Goal: Transaction & Acquisition: Obtain resource

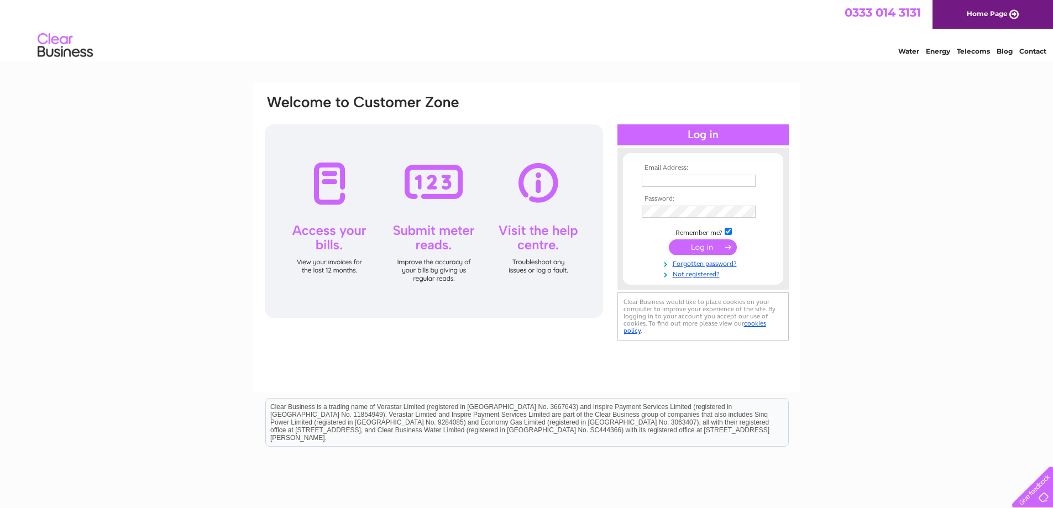
click at [696, 180] on input "text" at bounding box center [699, 181] width 114 height 12
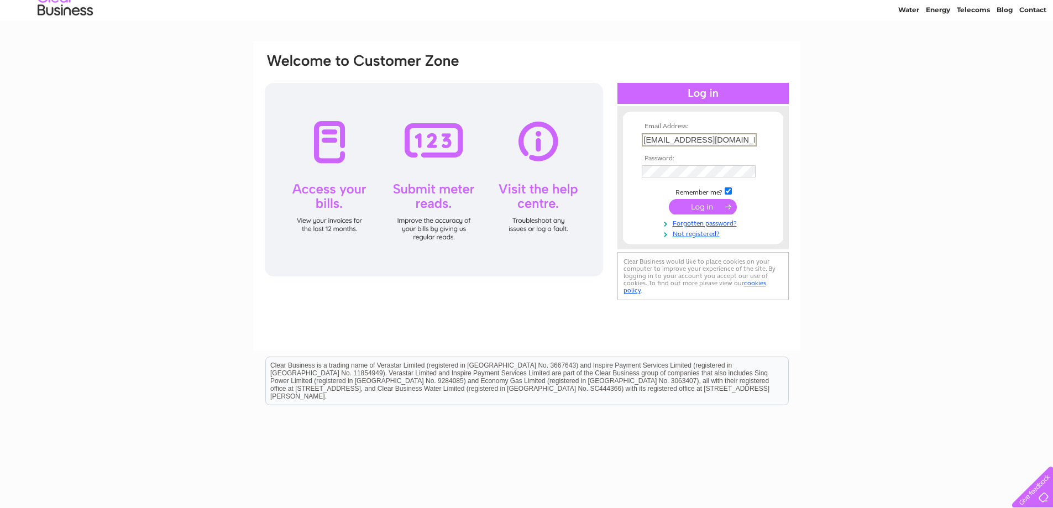
scroll to position [82, 0]
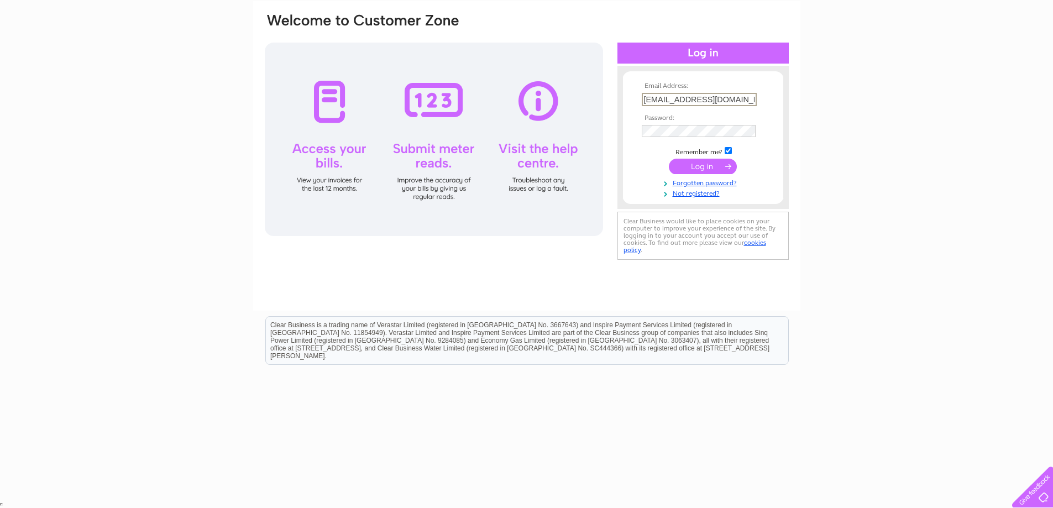
type input "laurenjeffreynails@gmail.com"
click at [676, 118] on th "Password:" at bounding box center [703, 118] width 128 height 8
click at [702, 164] on input "submit" at bounding box center [703, 166] width 68 height 15
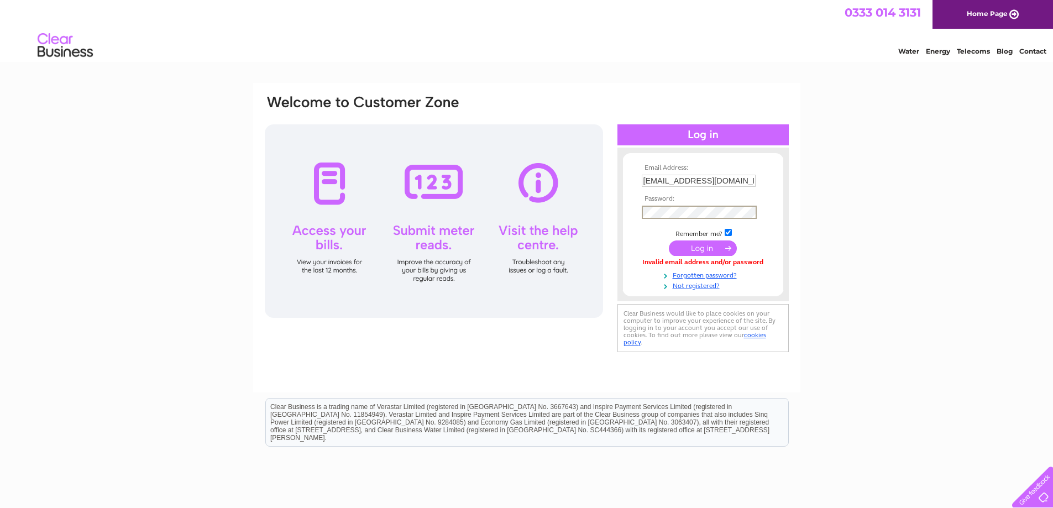
click at [707, 243] on input "submit" at bounding box center [703, 248] width 68 height 15
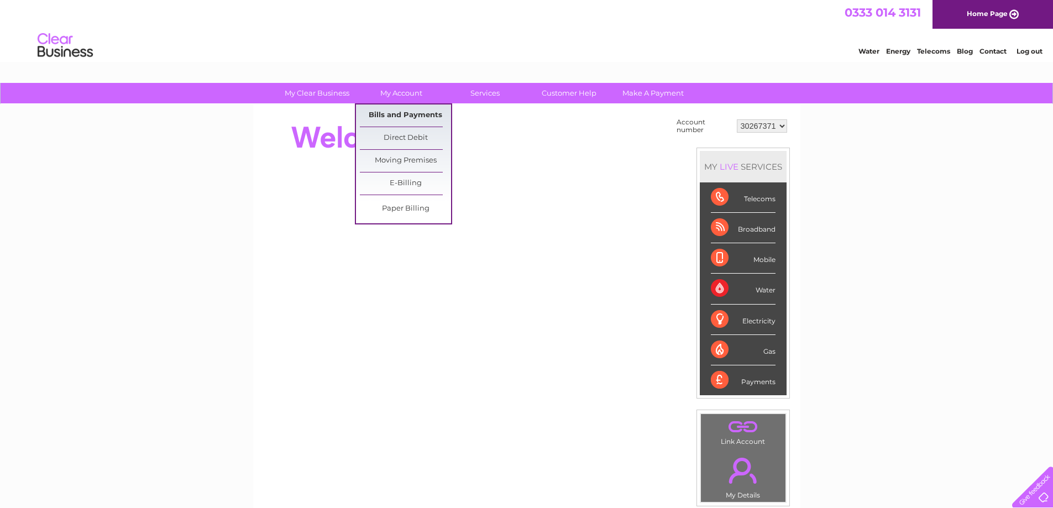
click at [385, 112] on link "Bills and Payments" at bounding box center [405, 116] width 91 height 22
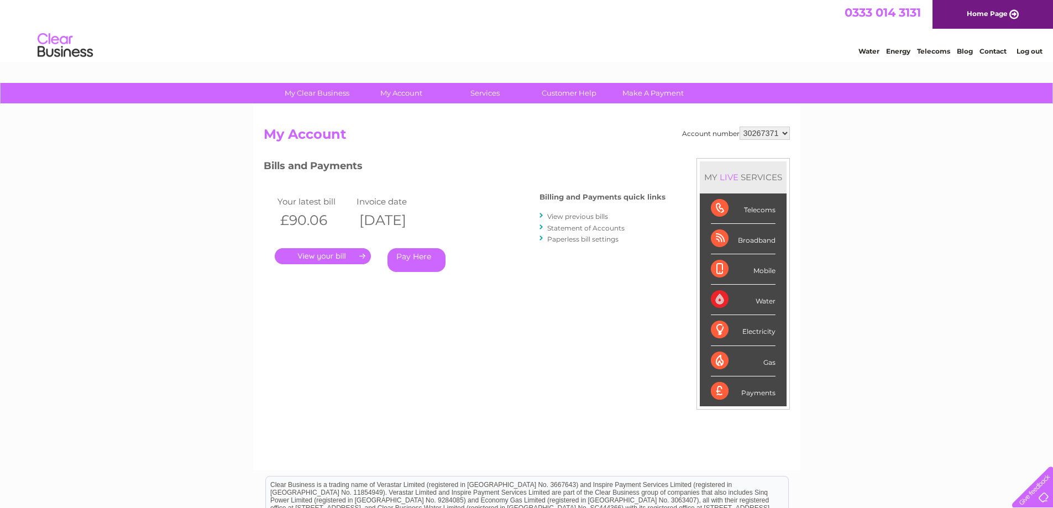
click at [599, 215] on link "View previous bills" at bounding box center [577, 216] width 61 height 8
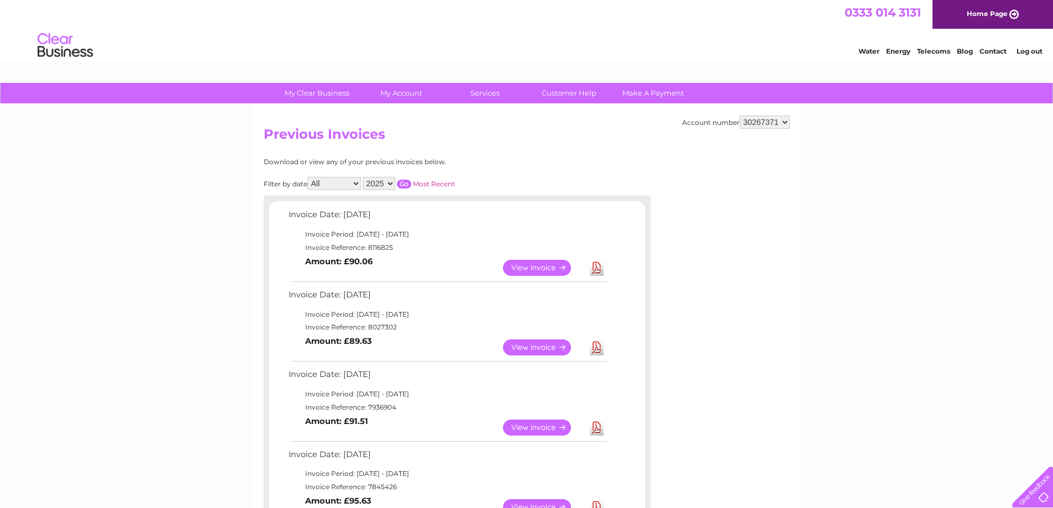
click at [387, 182] on select "2025 2024 2023" at bounding box center [379, 183] width 33 height 13
select select "2023"
click at [364, 177] on select "2025 2024 2023" at bounding box center [379, 183] width 33 height 13
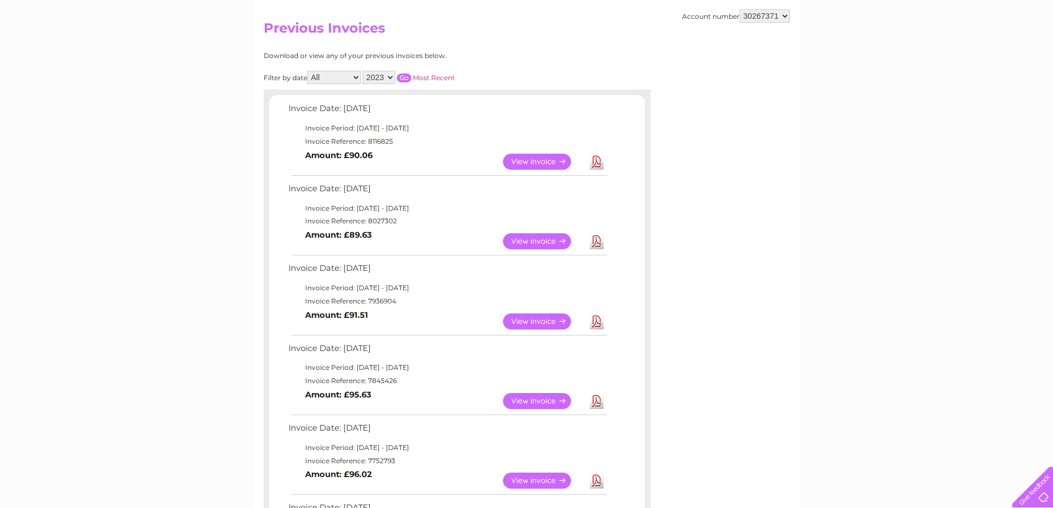
scroll to position [111, 0]
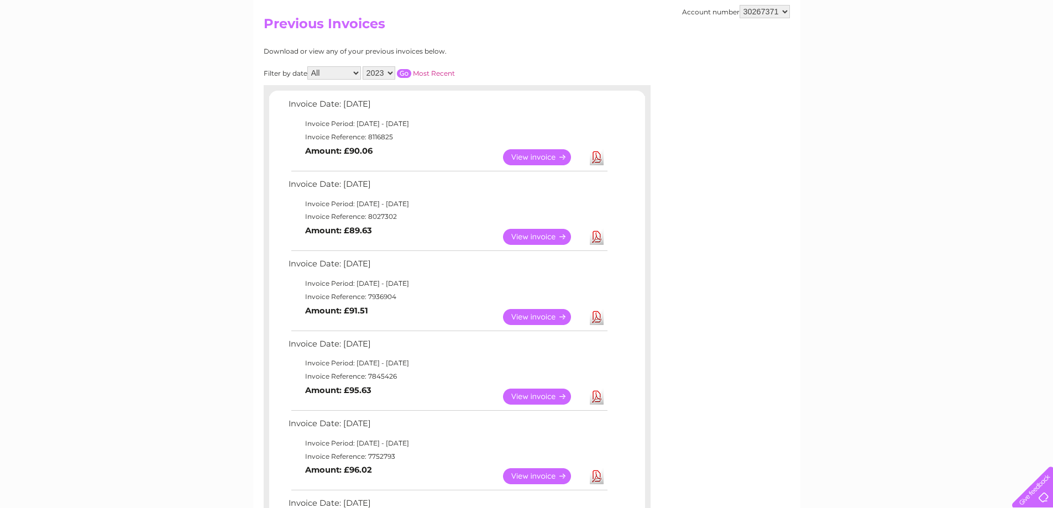
click at [403, 72] on input "button" at bounding box center [404, 73] width 14 height 9
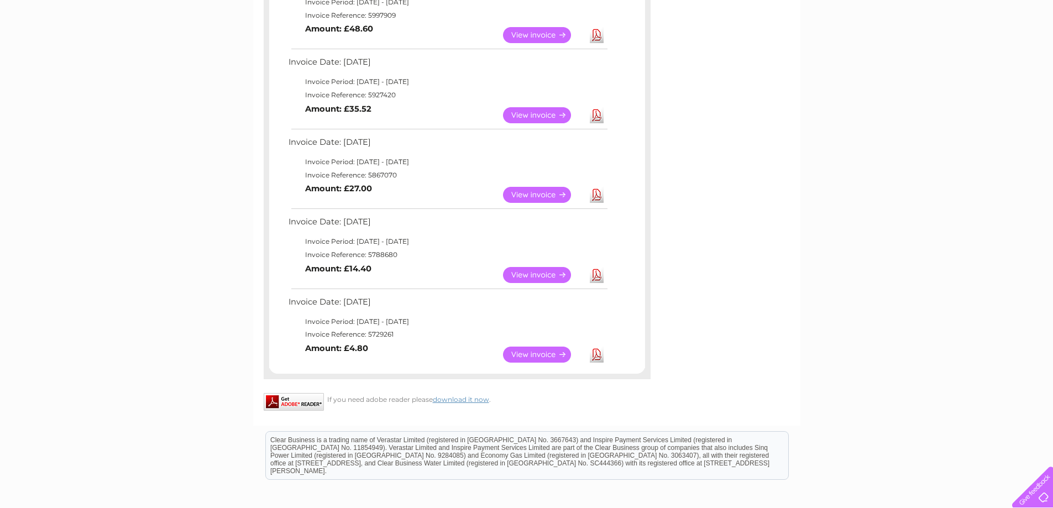
scroll to position [553, 0]
click at [551, 352] on link "View" at bounding box center [543, 354] width 81 height 16
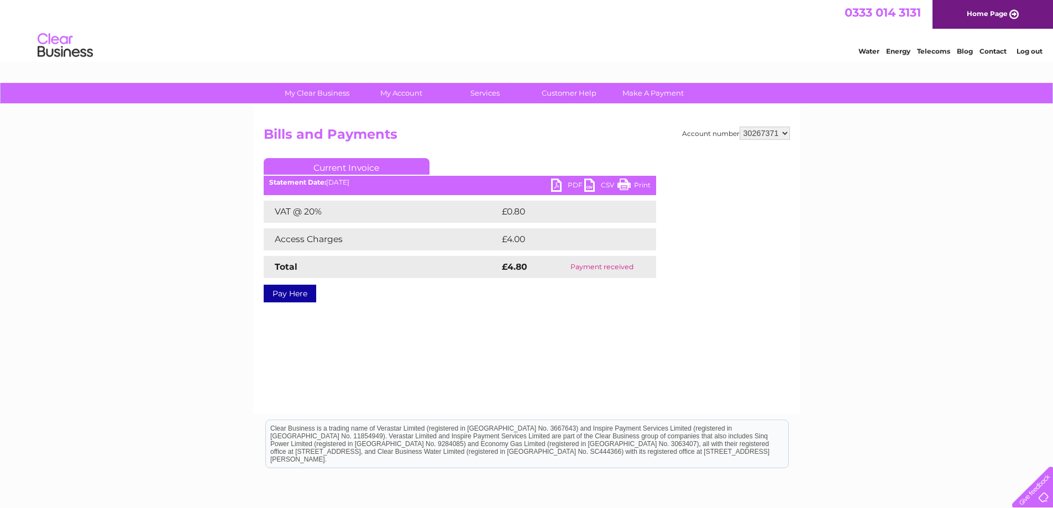
drag, startPoint x: 625, startPoint y: 185, endPoint x: 725, endPoint y: 317, distance: 166.2
click at [625, 185] on link "Print" at bounding box center [634, 187] width 33 height 16
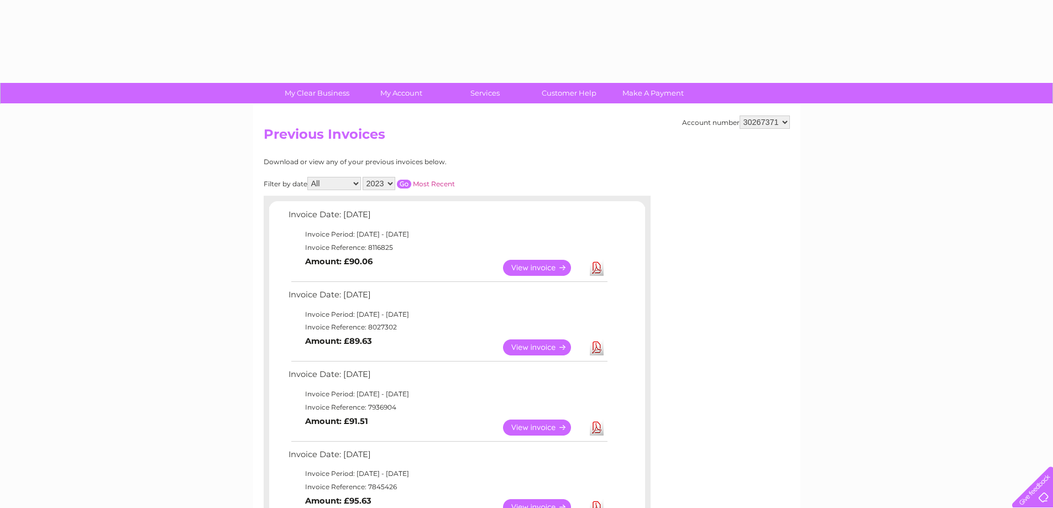
select select "2023"
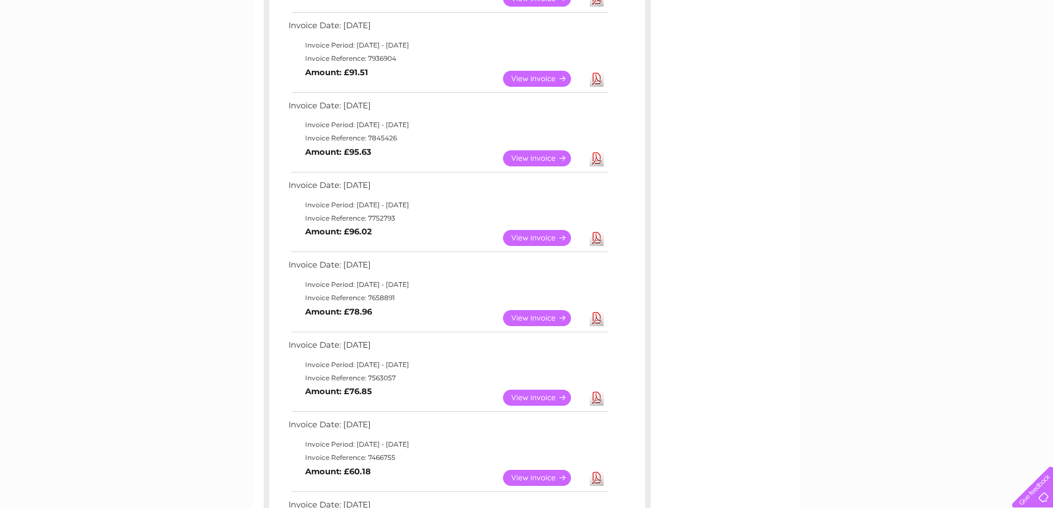
scroll to position [330, 0]
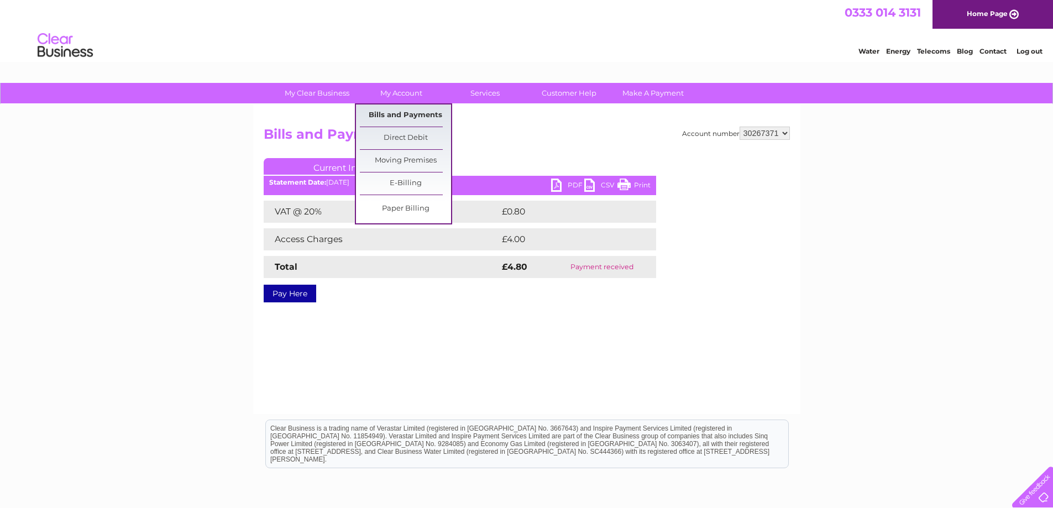
click at [394, 115] on link "Bills and Payments" at bounding box center [405, 116] width 91 height 22
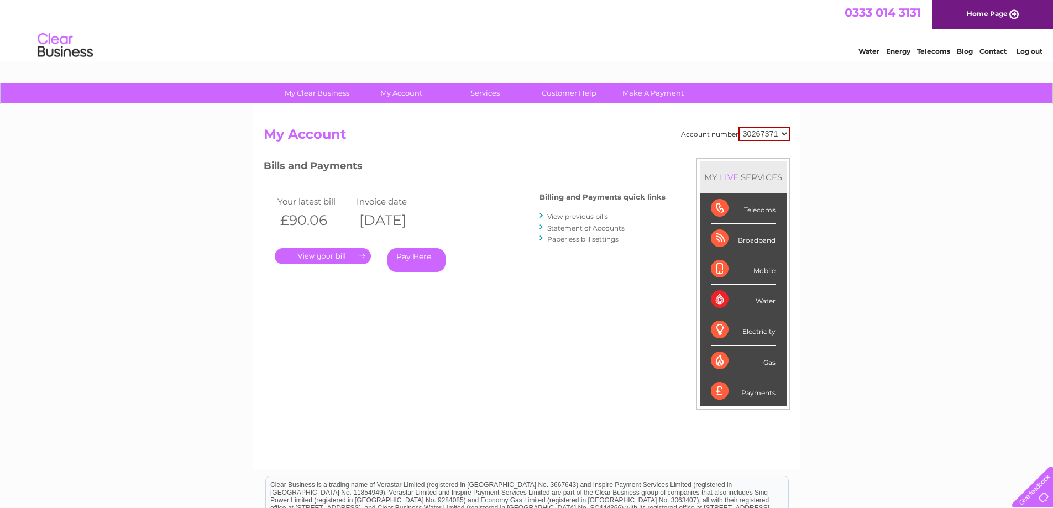
click at [591, 217] on link "View previous bills" at bounding box center [577, 216] width 61 height 8
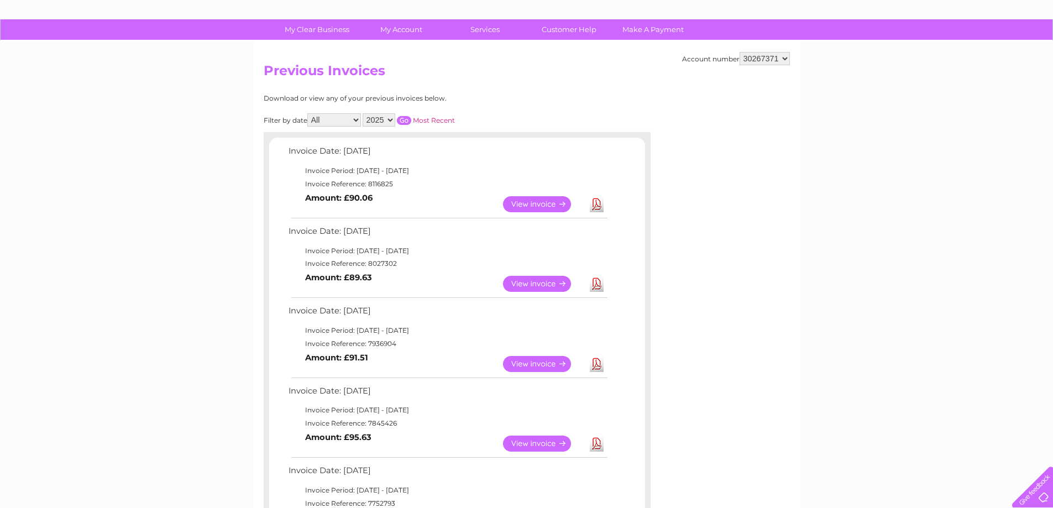
scroll to position [55, 0]
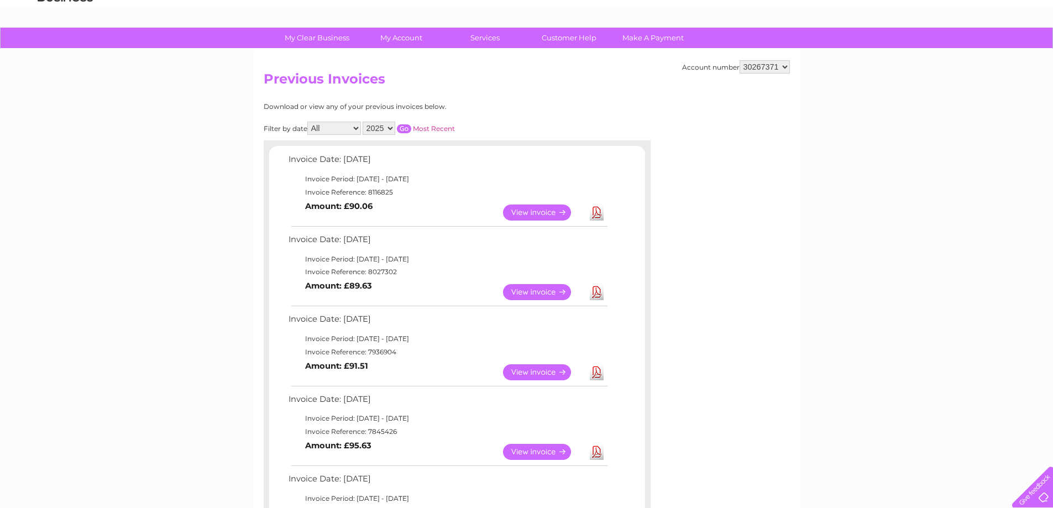
click at [387, 127] on select "2025 2024 2023" at bounding box center [379, 128] width 33 height 13
select select "2023"
click at [364, 122] on select "2025 2024 2023" at bounding box center [379, 128] width 33 height 13
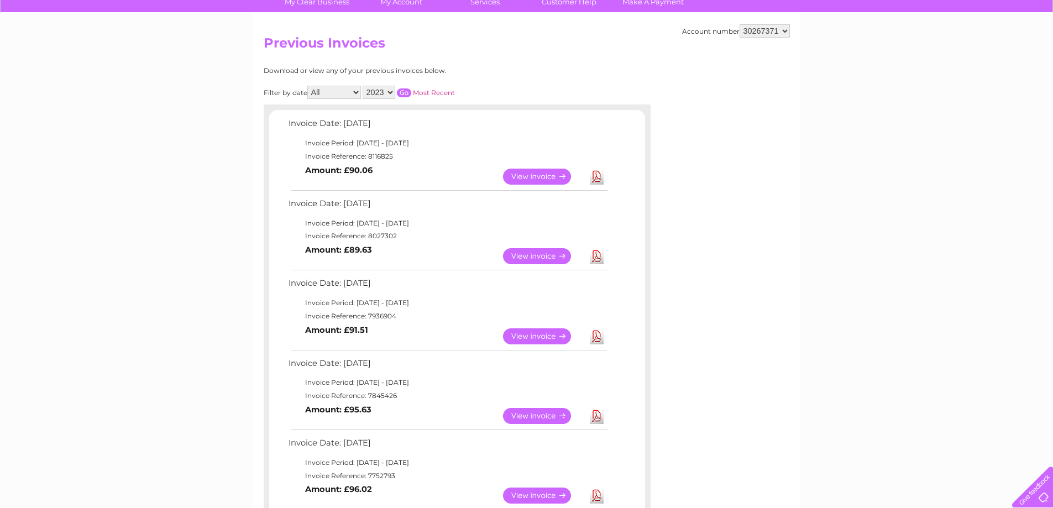
scroll to position [111, 0]
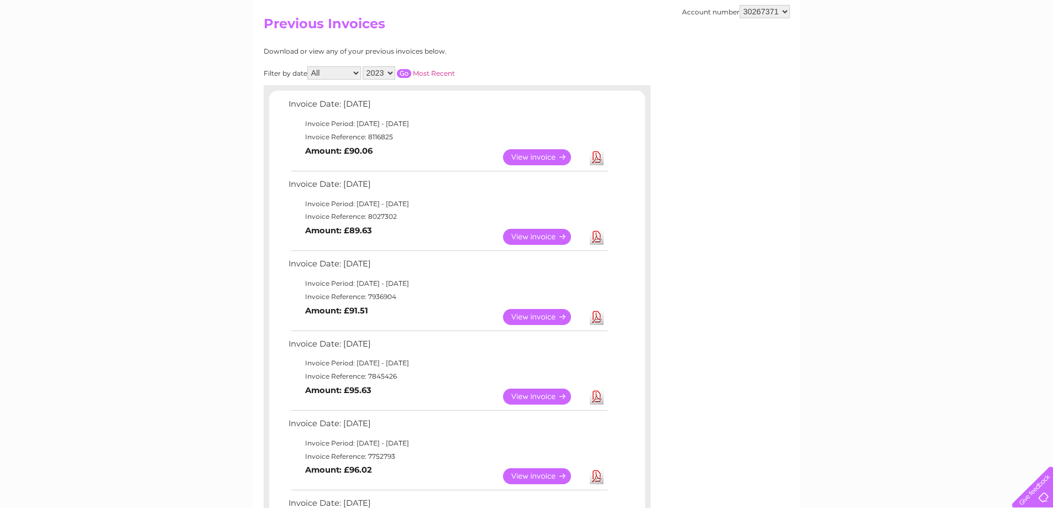
click at [405, 75] on input "button" at bounding box center [404, 73] width 14 height 9
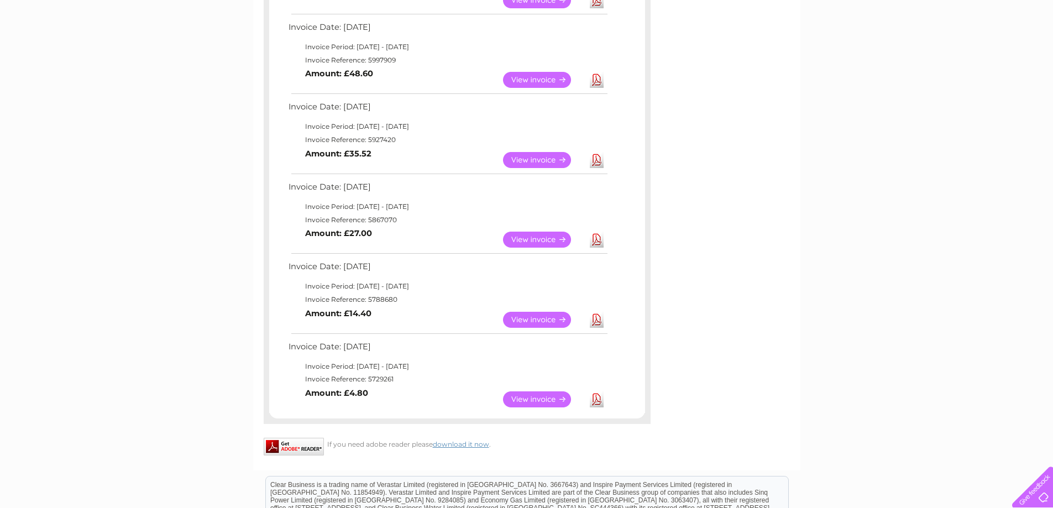
scroll to position [553, 0]
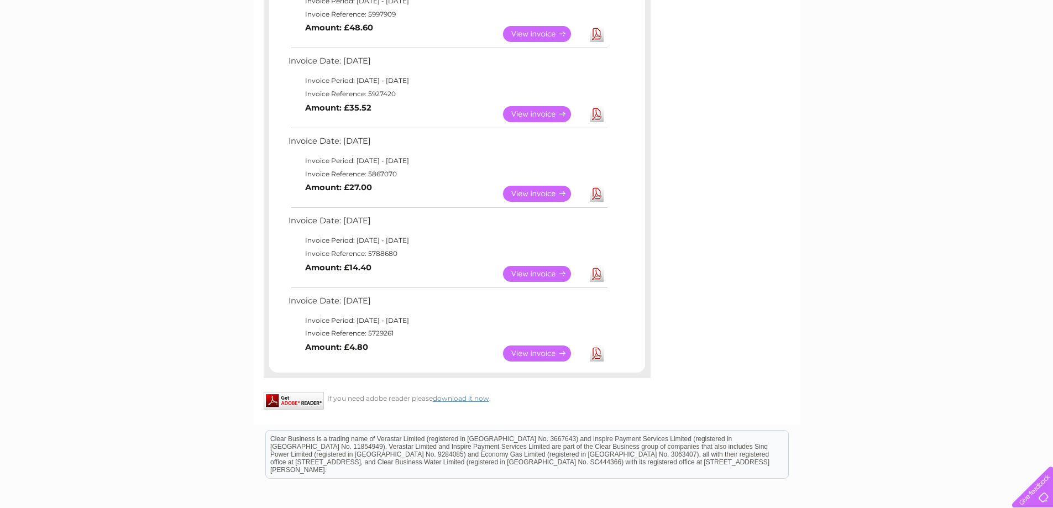
click at [549, 274] on link "View" at bounding box center [543, 274] width 81 height 16
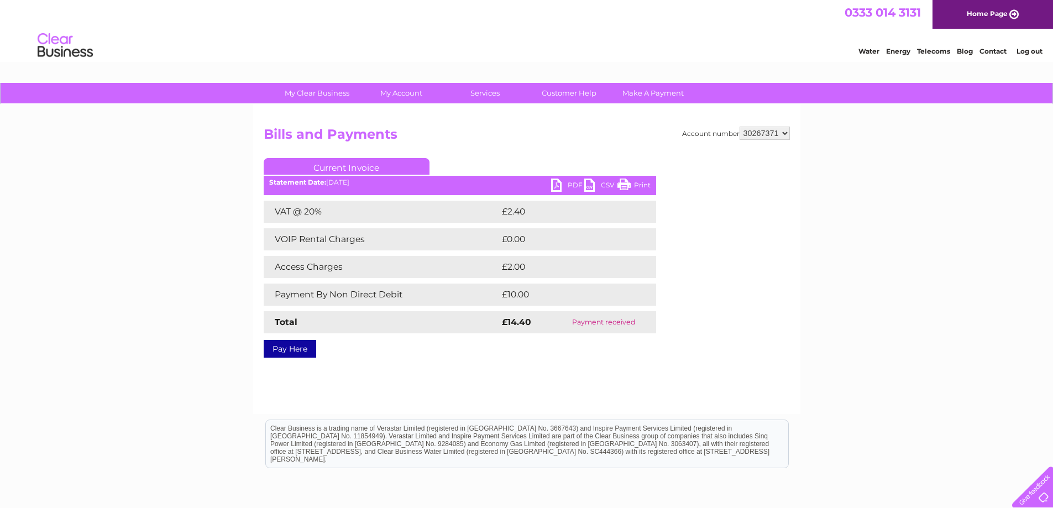
drag, startPoint x: 637, startPoint y: 186, endPoint x: 815, endPoint y: 19, distance: 243.3
click at [637, 186] on link "Print" at bounding box center [634, 187] width 33 height 16
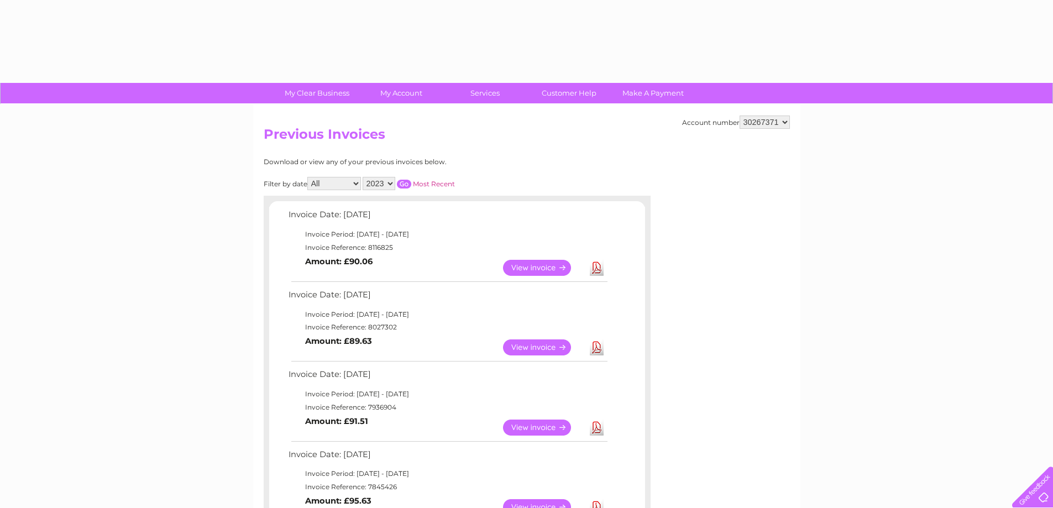
select select "2023"
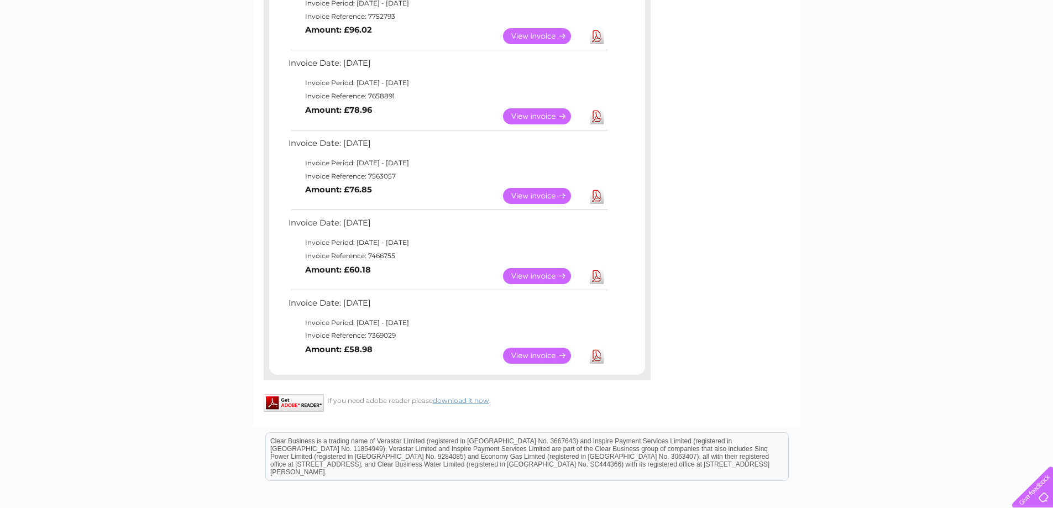
click at [534, 195] on link "View" at bounding box center [543, 196] width 81 height 16
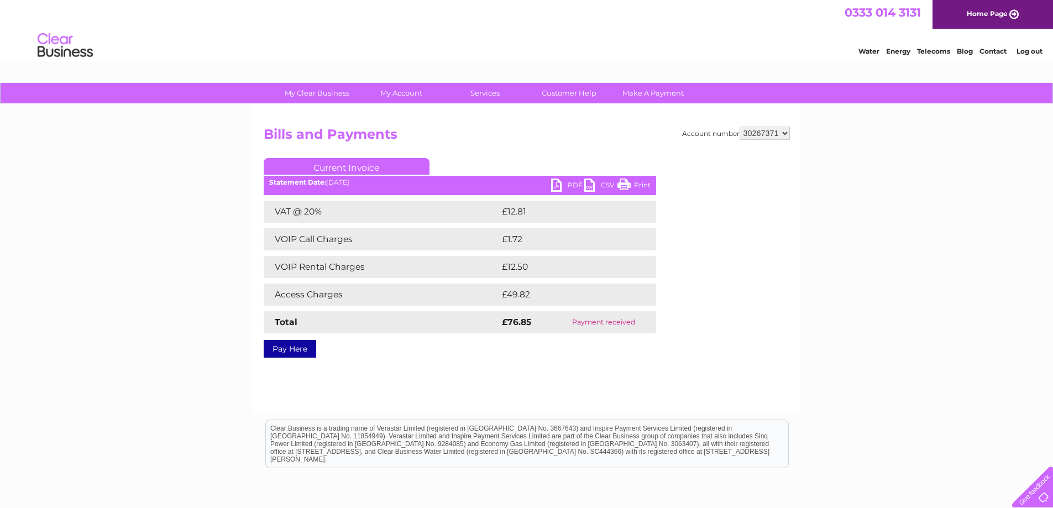
click at [624, 186] on link "Print" at bounding box center [634, 187] width 33 height 16
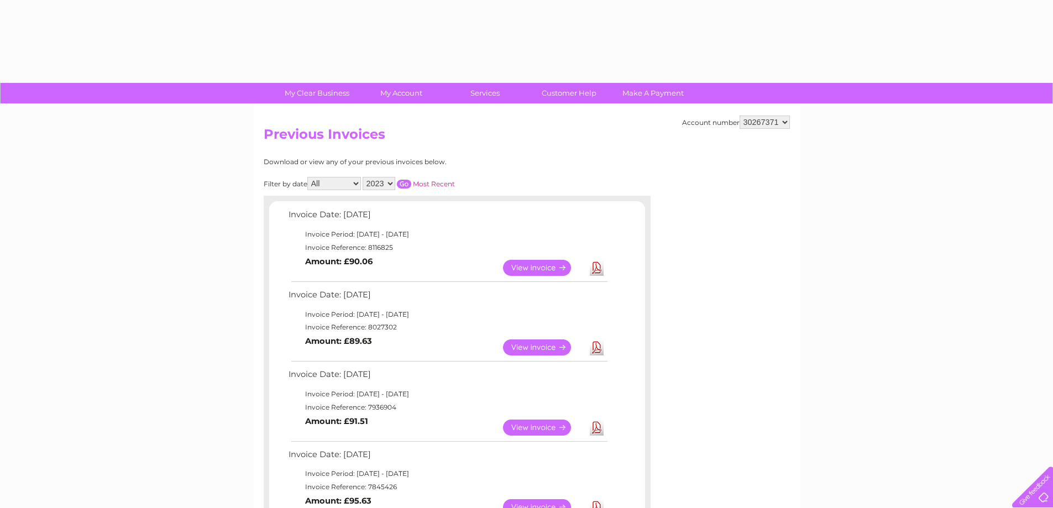
select select "2023"
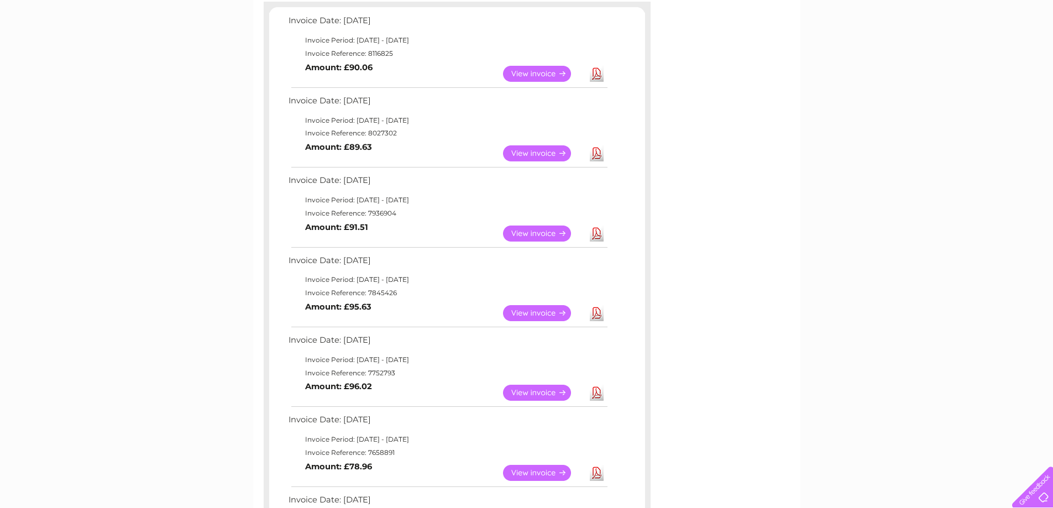
scroll to position [164, 0]
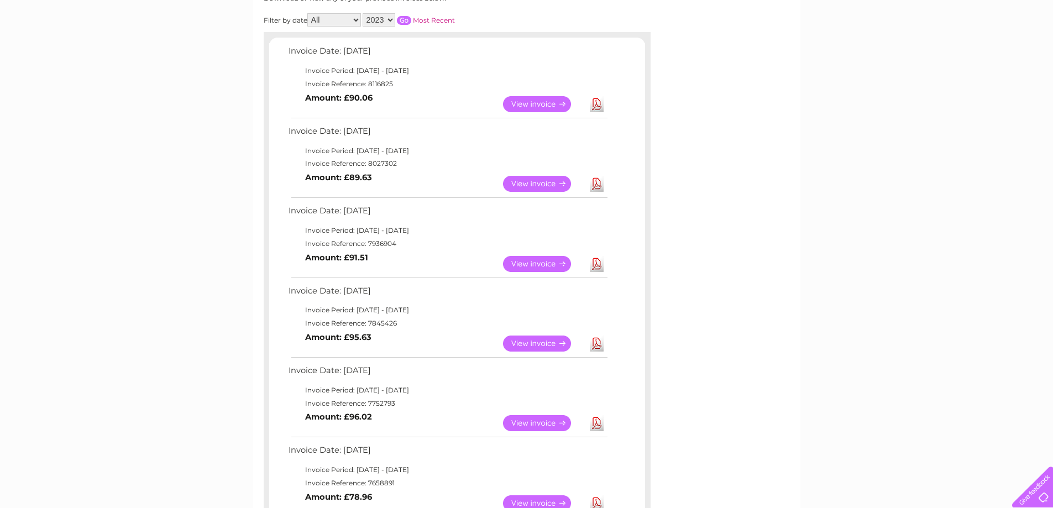
click at [404, 18] on input "button" at bounding box center [404, 20] width 14 height 9
click at [404, 20] on input "button" at bounding box center [404, 20] width 14 height 9
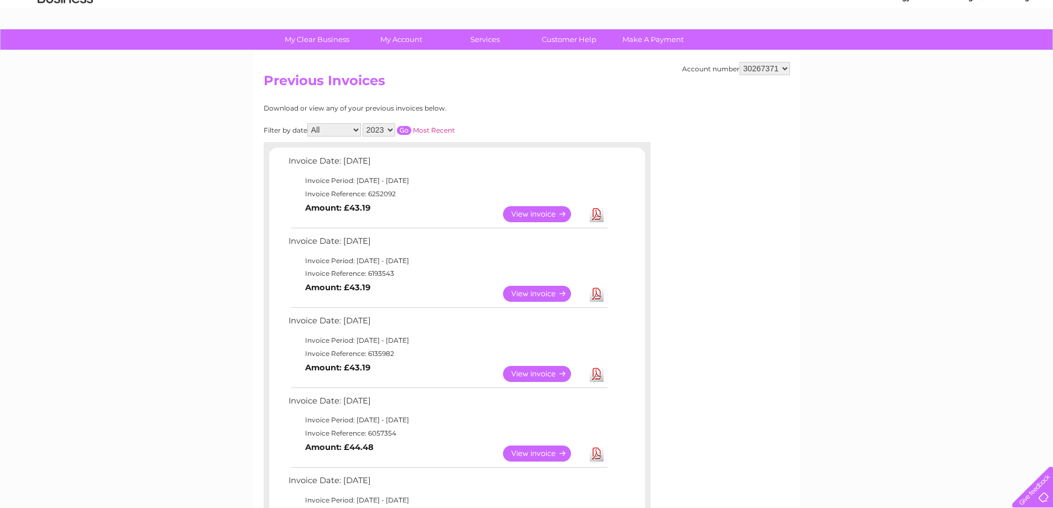
scroll to position [53, 0]
click at [780, 68] on select "30267371" at bounding box center [765, 68] width 50 height 13
click at [740, 62] on select "30267371" at bounding box center [765, 68] width 50 height 13
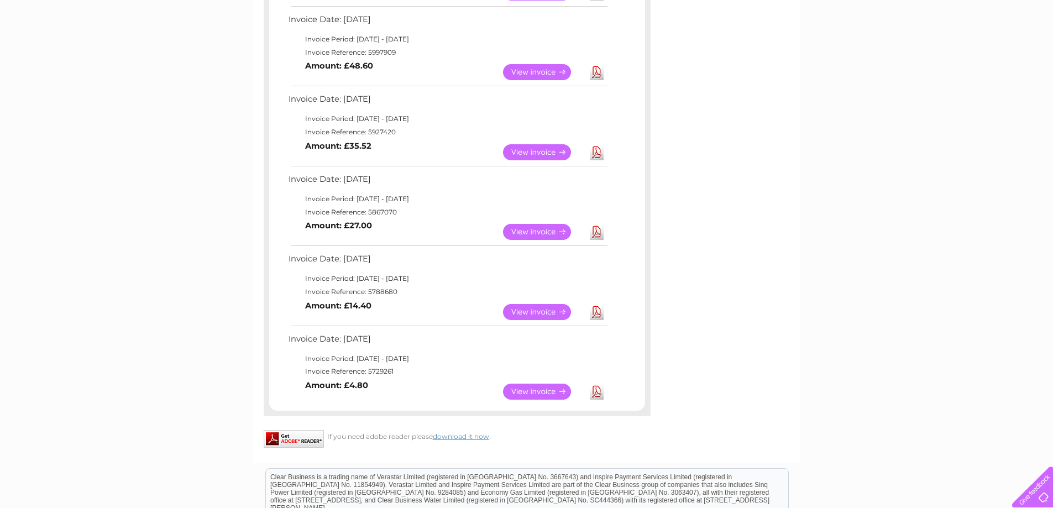
scroll to position [495, 0]
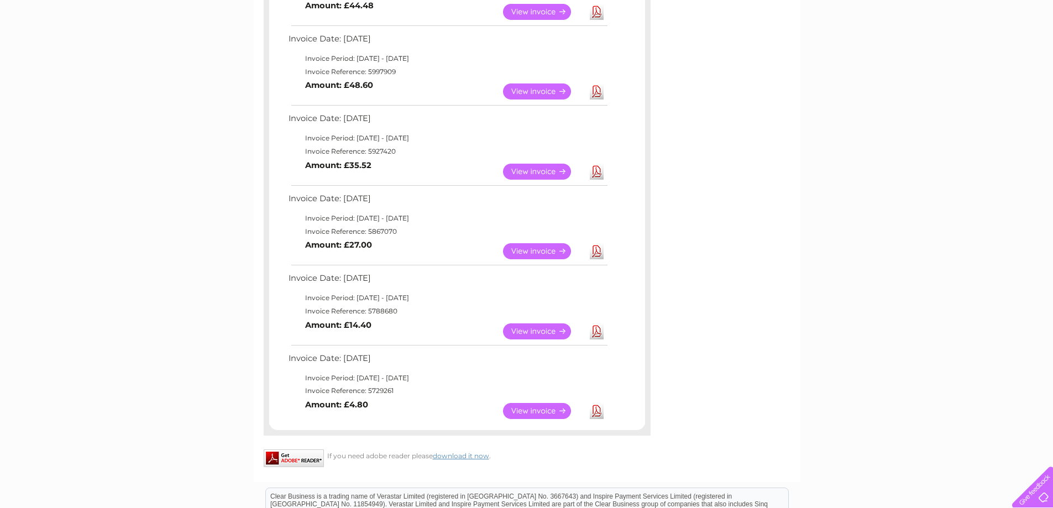
click at [550, 248] on link "View" at bounding box center [543, 251] width 81 height 16
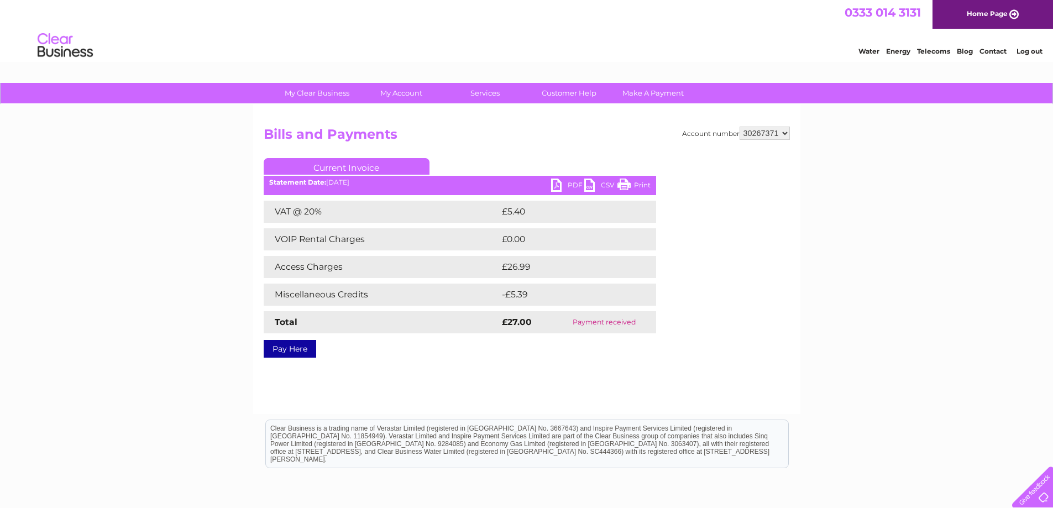
click at [630, 183] on link "Print" at bounding box center [634, 187] width 33 height 16
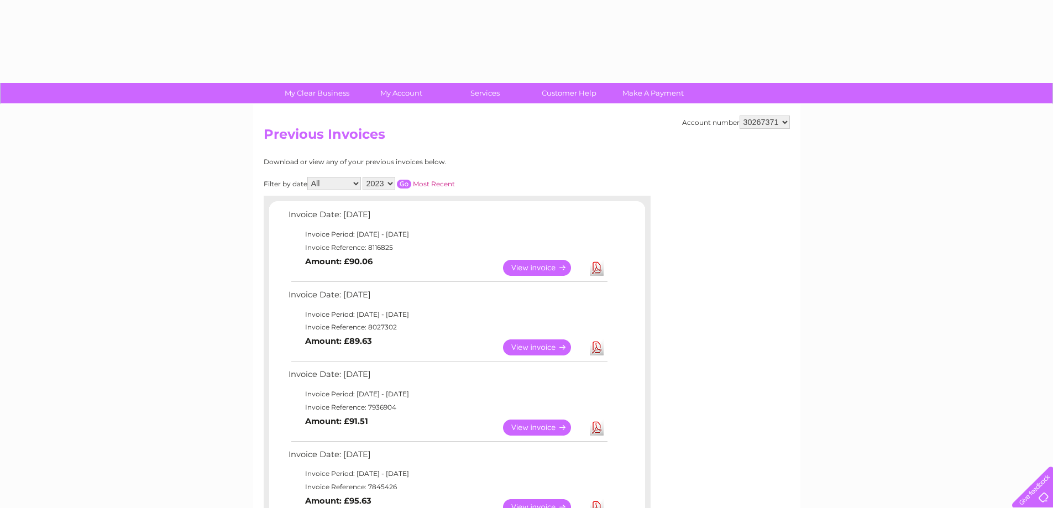
select select "2023"
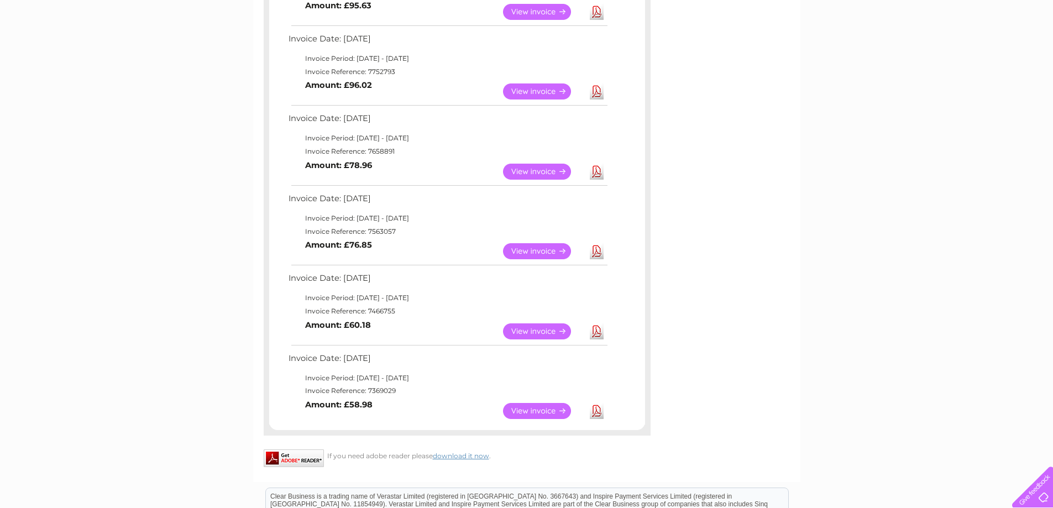
click at [534, 135] on td "Invoice Period: [DATE] - [DATE]" at bounding box center [447, 138] width 323 height 13
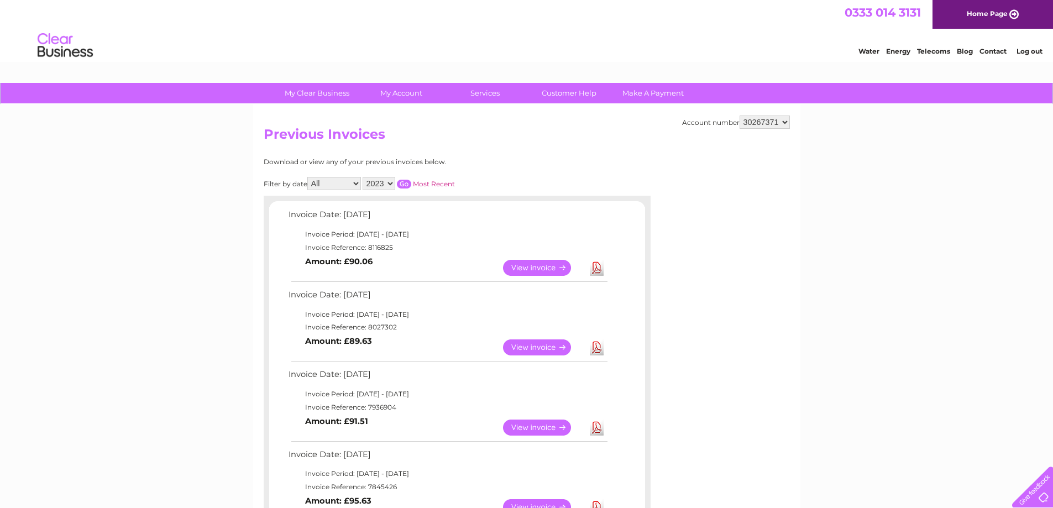
click at [401, 181] on input "button" at bounding box center [404, 184] width 14 height 9
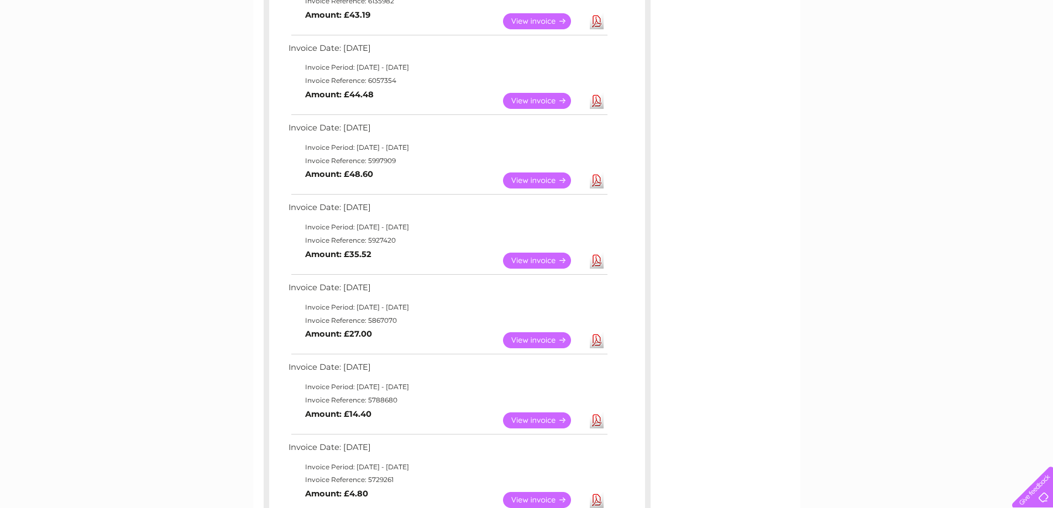
scroll to position [387, 0]
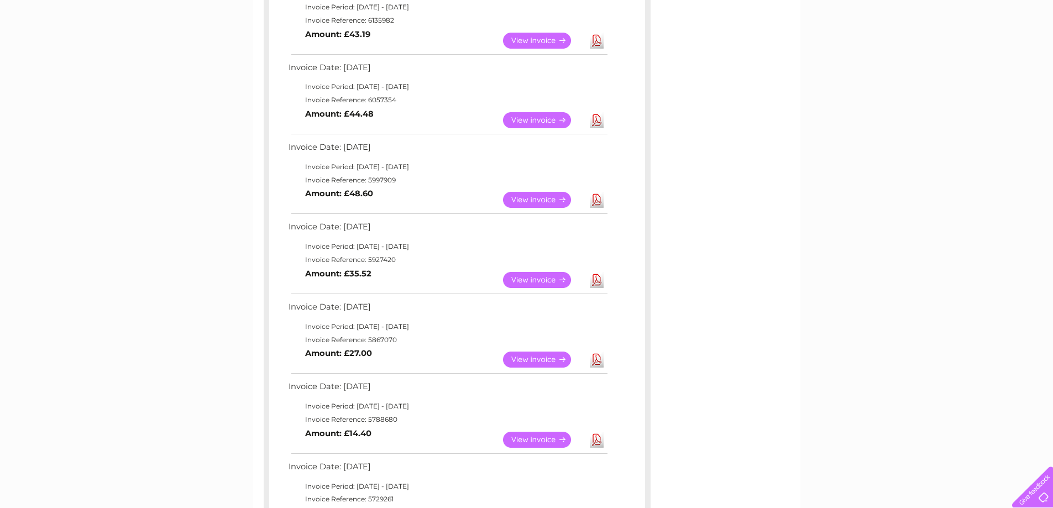
click at [559, 279] on link "View" at bounding box center [543, 280] width 81 height 16
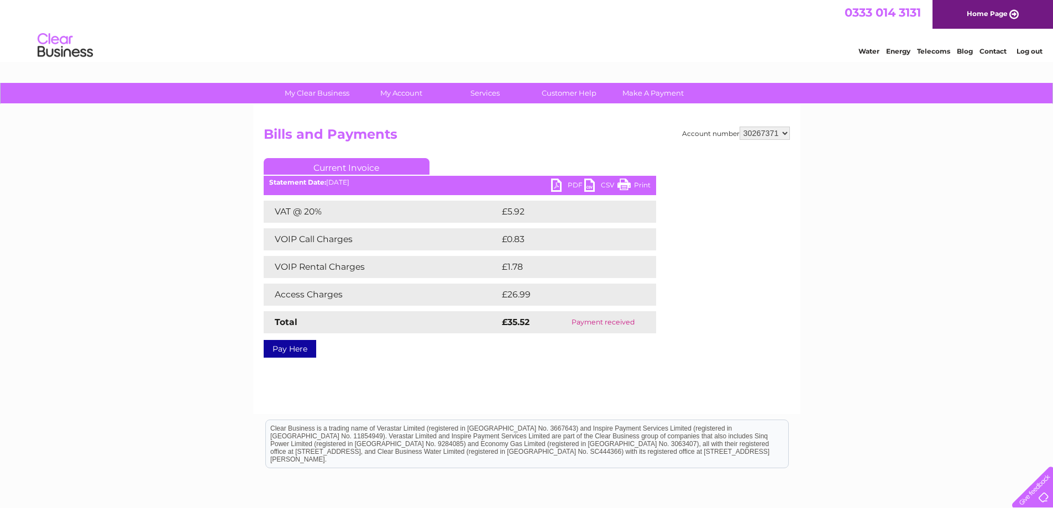
click at [633, 185] on link "Print" at bounding box center [634, 187] width 33 height 16
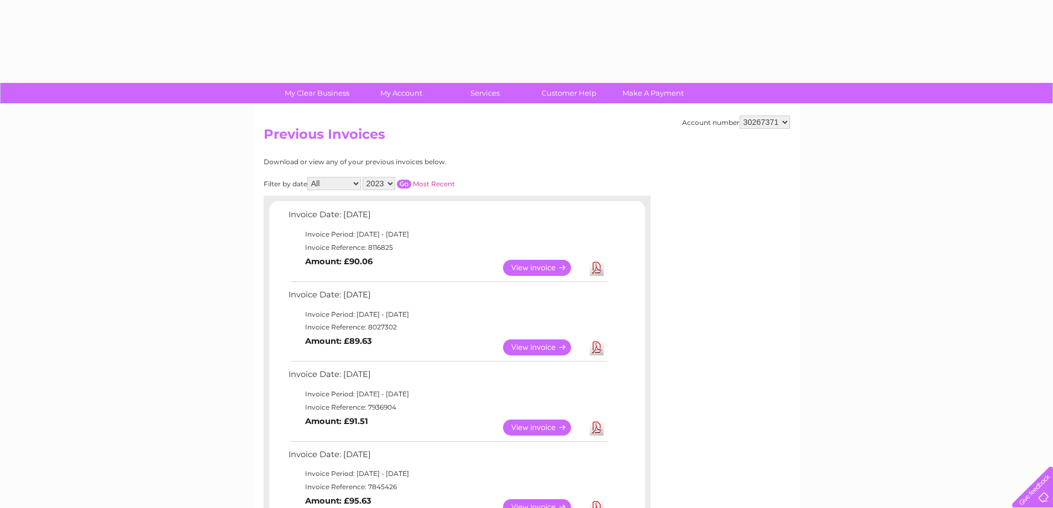
select select "2023"
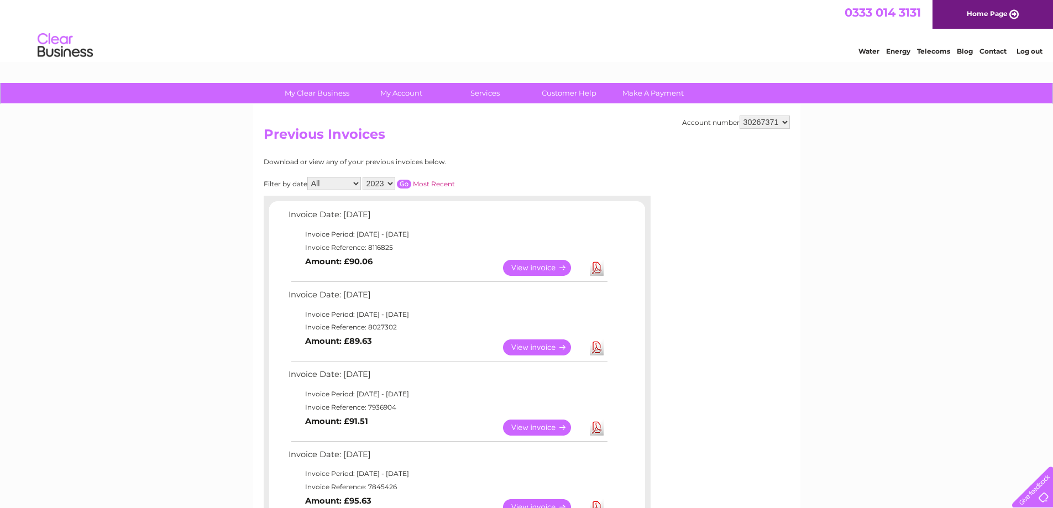
click at [404, 186] on input "button" at bounding box center [404, 184] width 14 height 9
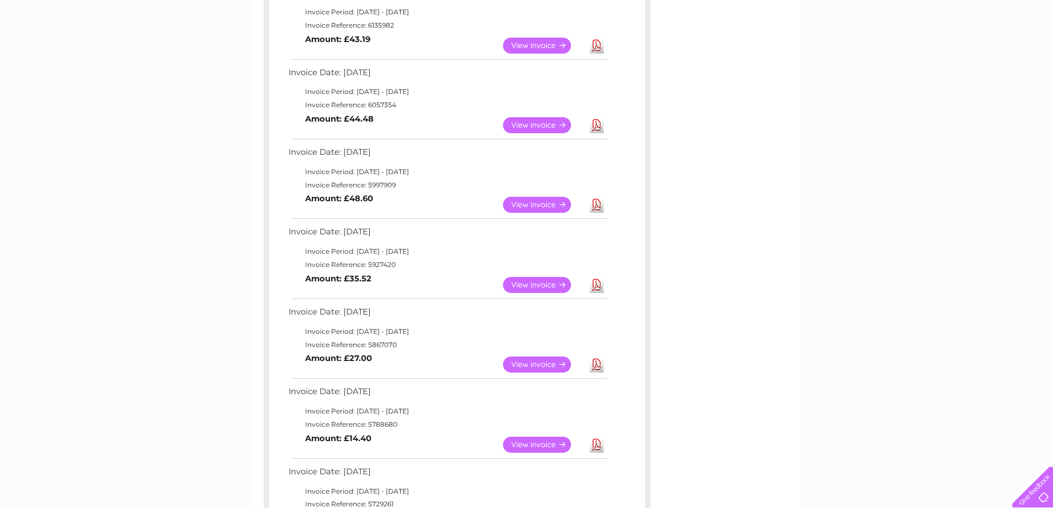
scroll to position [442, 0]
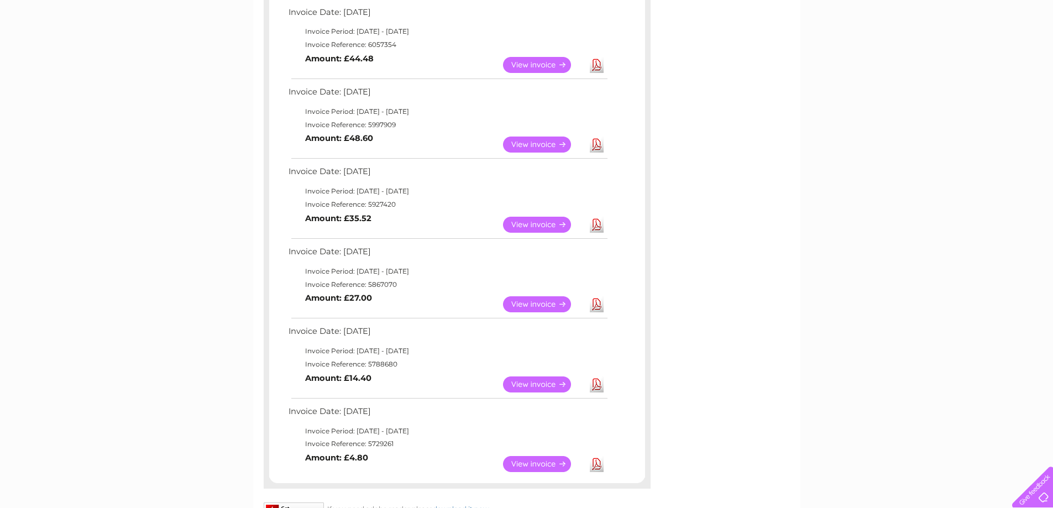
click at [524, 144] on link "View" at bounding box center [543, 145] width 81 height 16
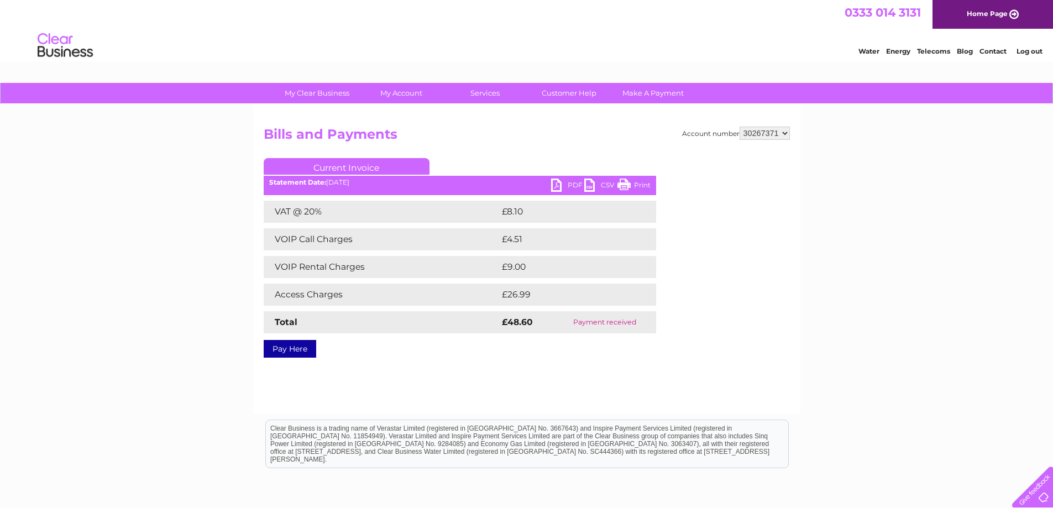
click at [640, 185] on link "Print" at bounding box center [634, 187] width 33 height 16
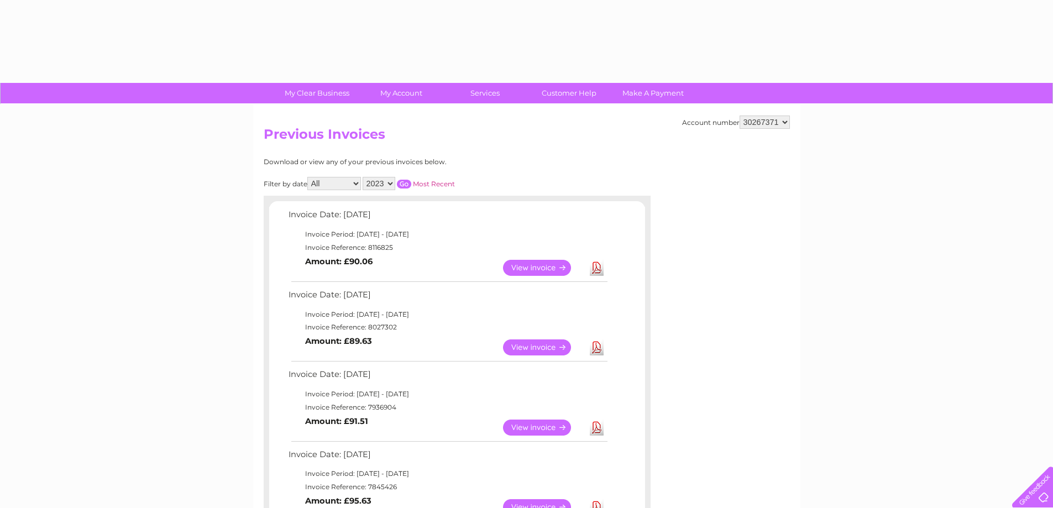
select select "2023"
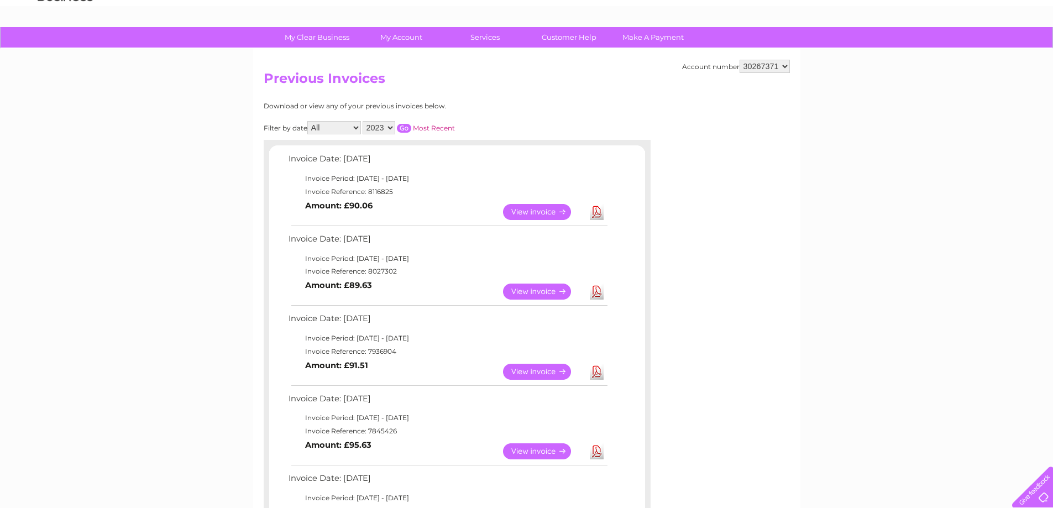
scroll to position [55, 0]
click at [405, 129] on input "button" at bounding box center [404, 128] width 14 height 9
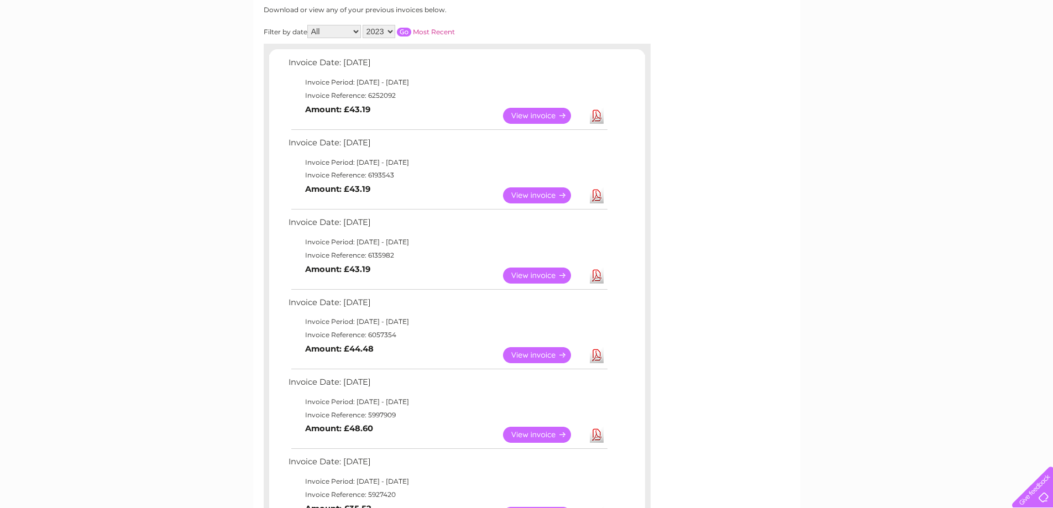
scroll to position [221, 0]
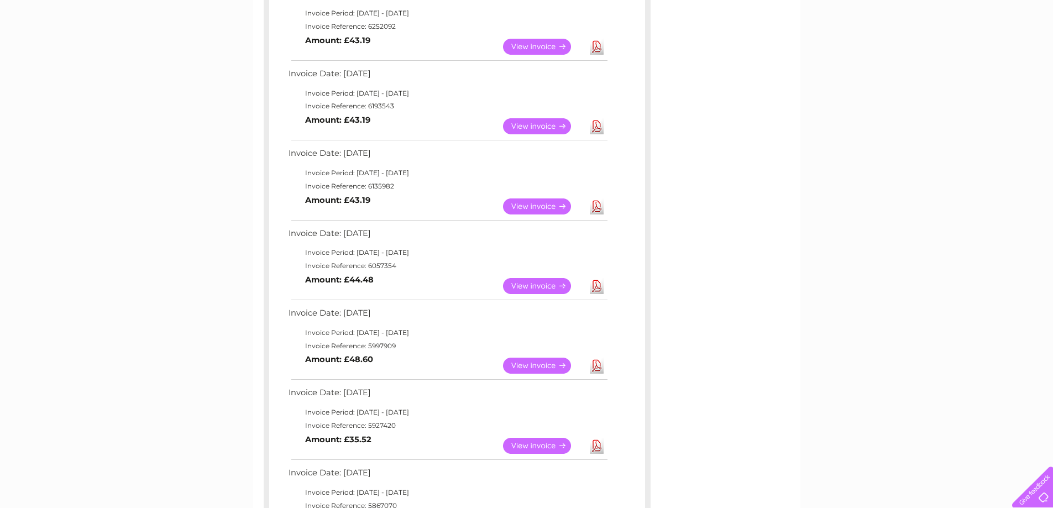
click at [519, 286] on link "View" at bounding box center [543, 286] width 81 height 16
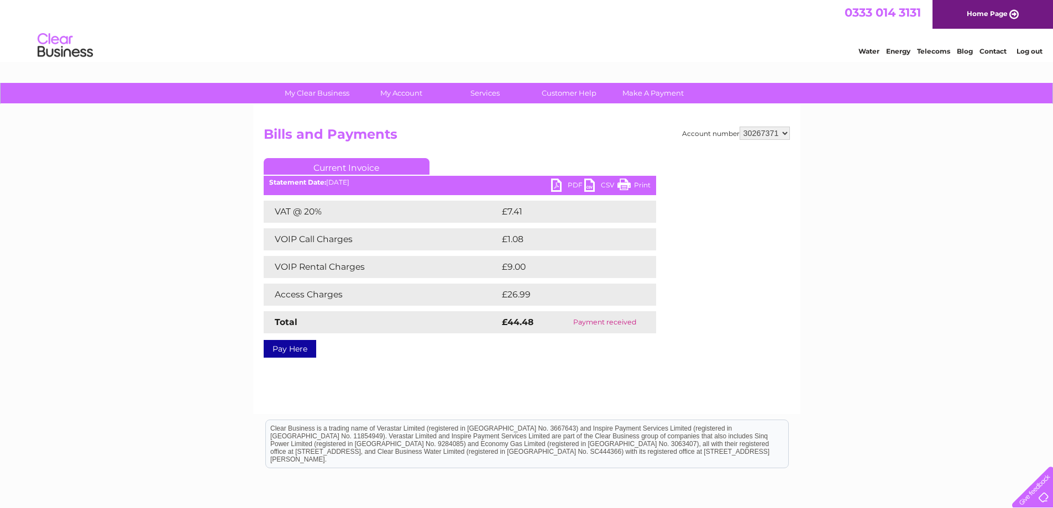
click at [635, 183] on link "Print" at bounding box center [634, 187] width 33 height 16
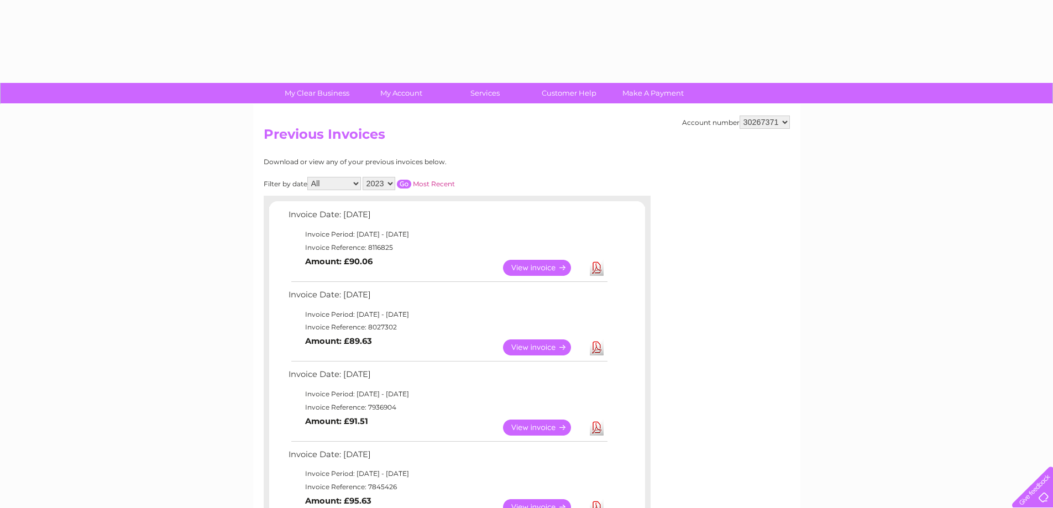
select select "2023"
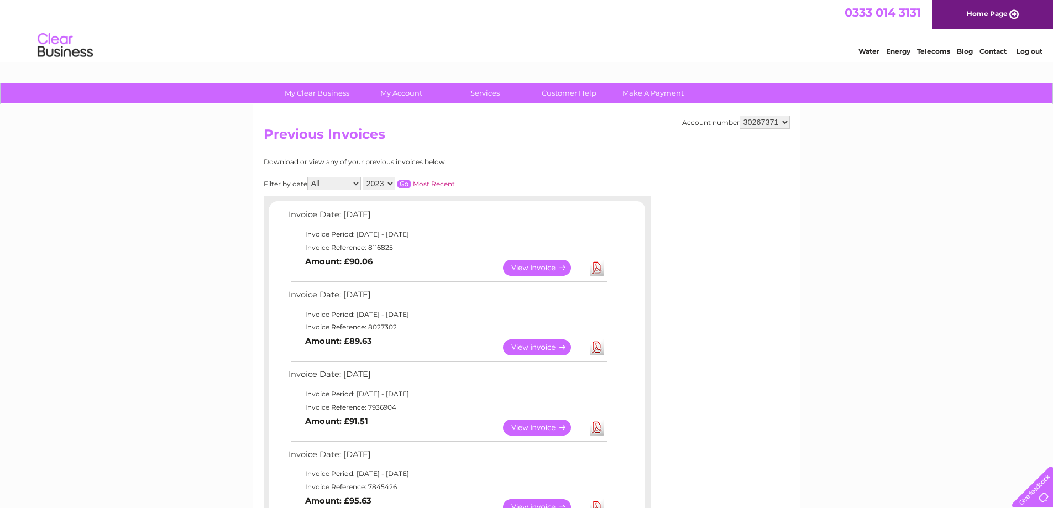
click at [409, 183] on input "button" at bounding box center [404, 184] width 14 height 9
click at [406, 184] on input "button" at bounding box center [404, 184] width 14 height 9
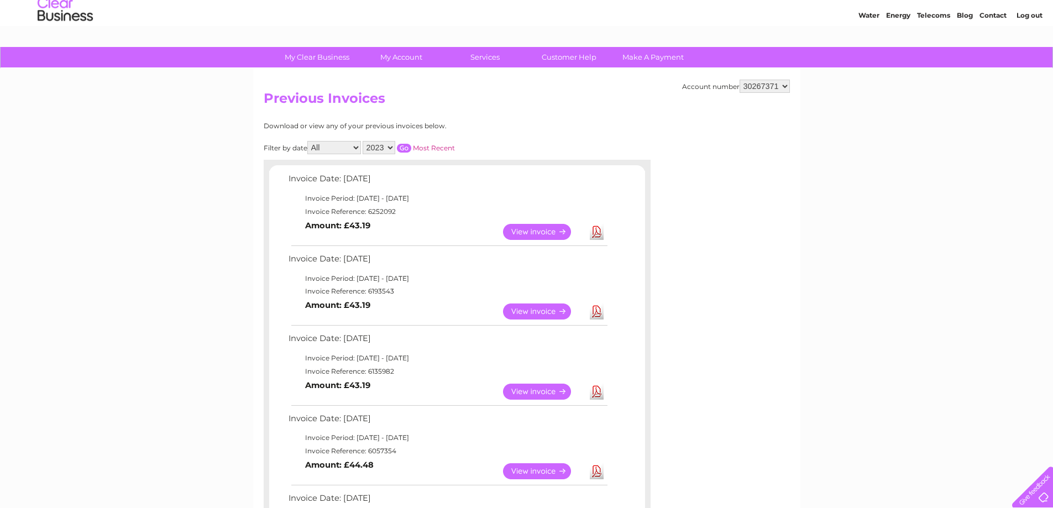
scroll to position [55, 0]
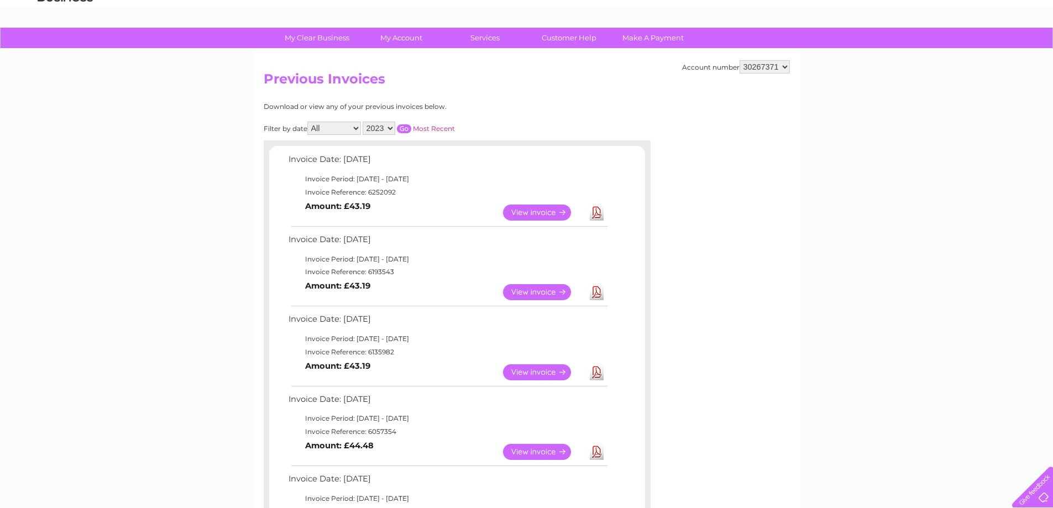
click at [775, 67] on select "30267371" at bounding box center [765, 66] width 50 height 13
click at [680, 107] on div "Account number 30267371 Previous Invoices Download or view any of your previous…" at bounding box center [526, 485] width 547 height 873
click at [553, 293] on link "View" at bounding box center [543, 292] width 81 height 16
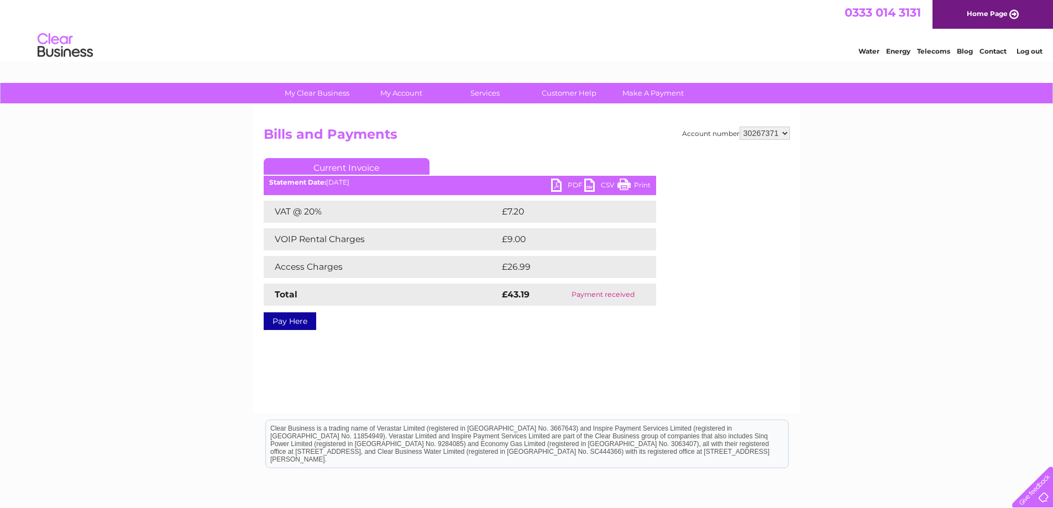
click at [635, 187] on link "Print" at bounding box center [634, 187] width 33 height 16
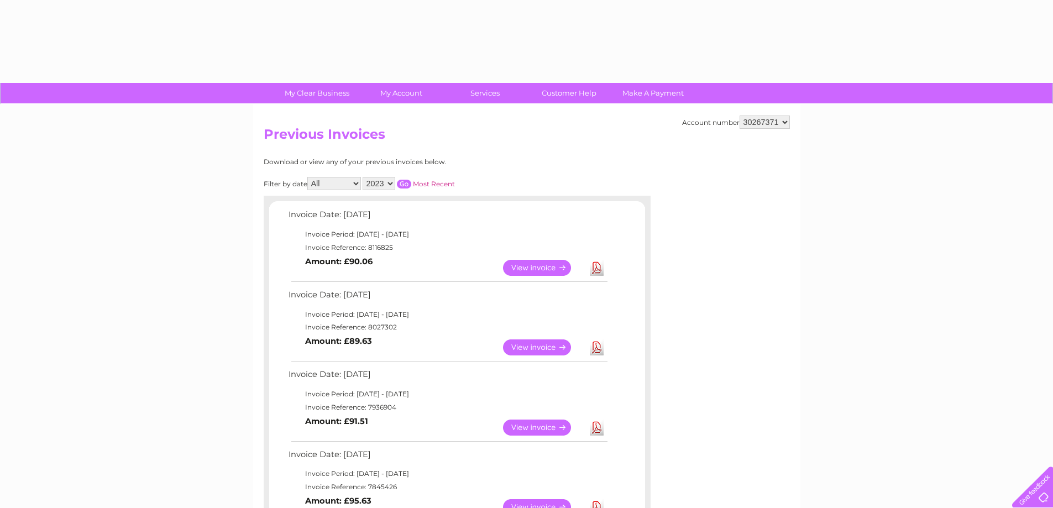
select select "2023"
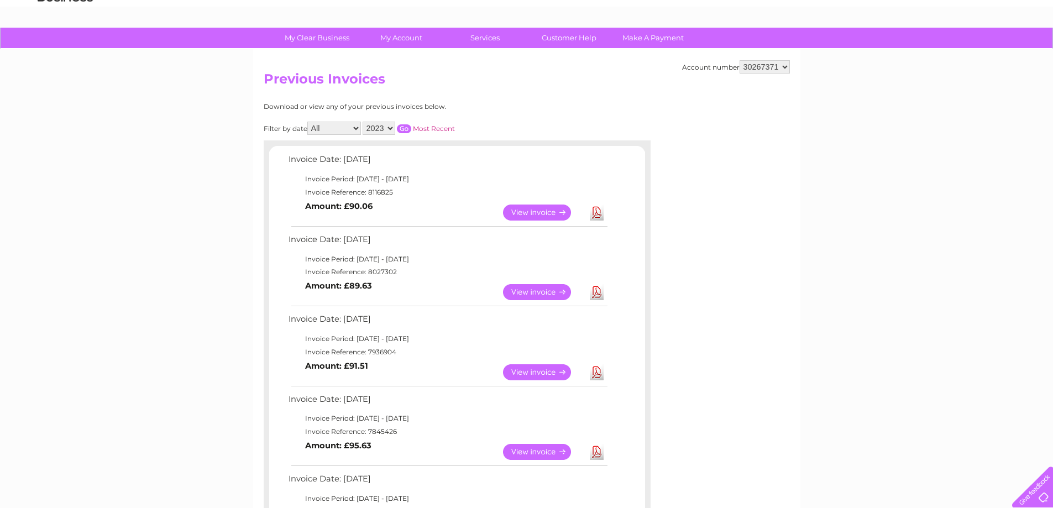
click at [405, 128] on input "button" at bounding box center [404, 128] width 14 height 9
click at [535, 373] on link "View" at bounding box center [543, 372] width 81 height 16
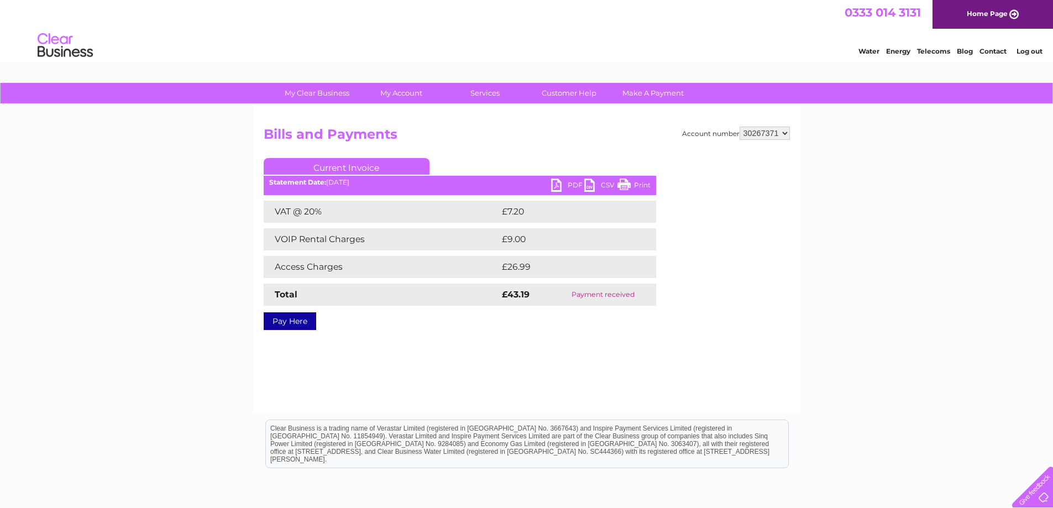
click at [640, 180] on link "Print" at bounding box center [634, 187] width 33 height 16
click at [785, 132] on select "30267371" at bounding box center [765, 133] width 50 height 13
click at [668, 134] on h2 "Bills and Payments" at bounding box center [527, 137] width 526 height 21
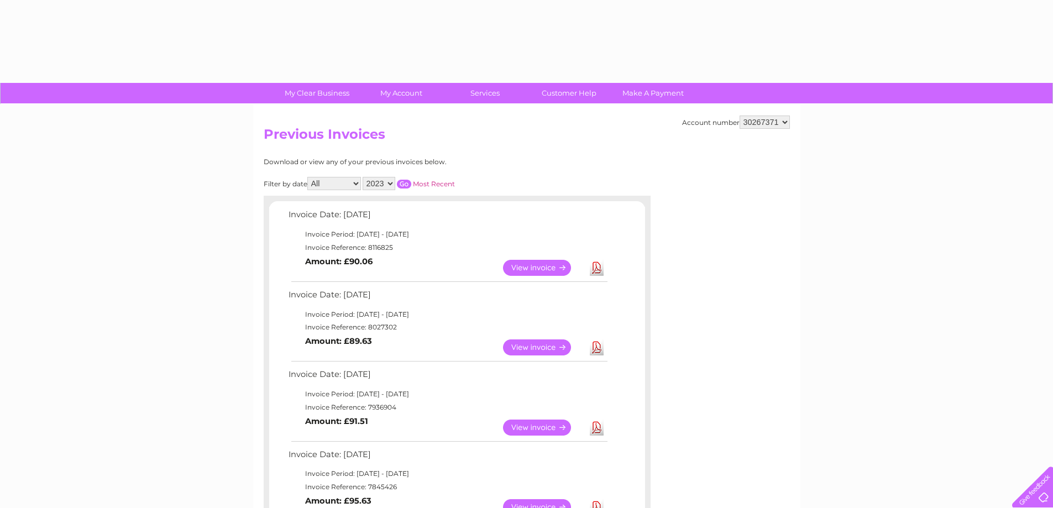
select select "2023"
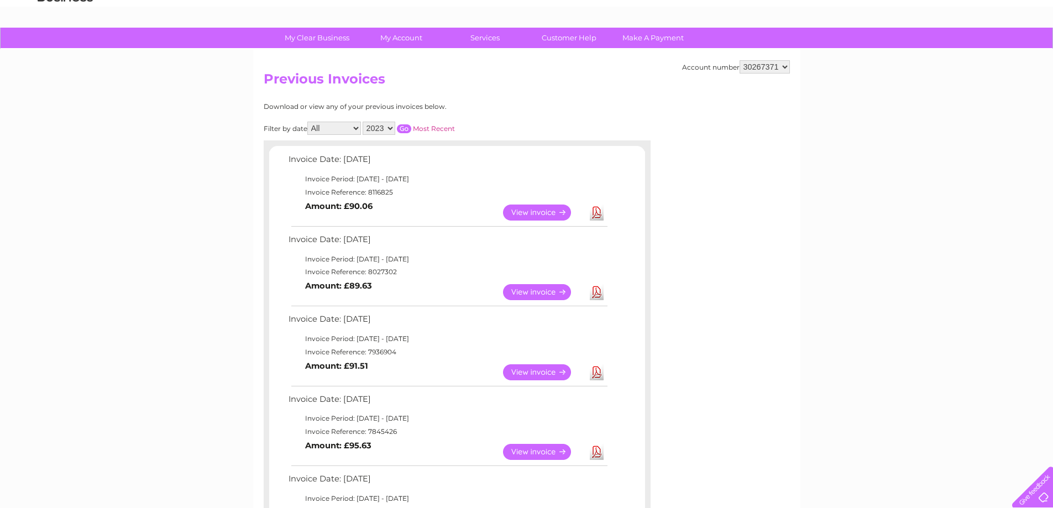
click at [403, 128] on input "button" at bounding box center [404, 128] width 14 height 9
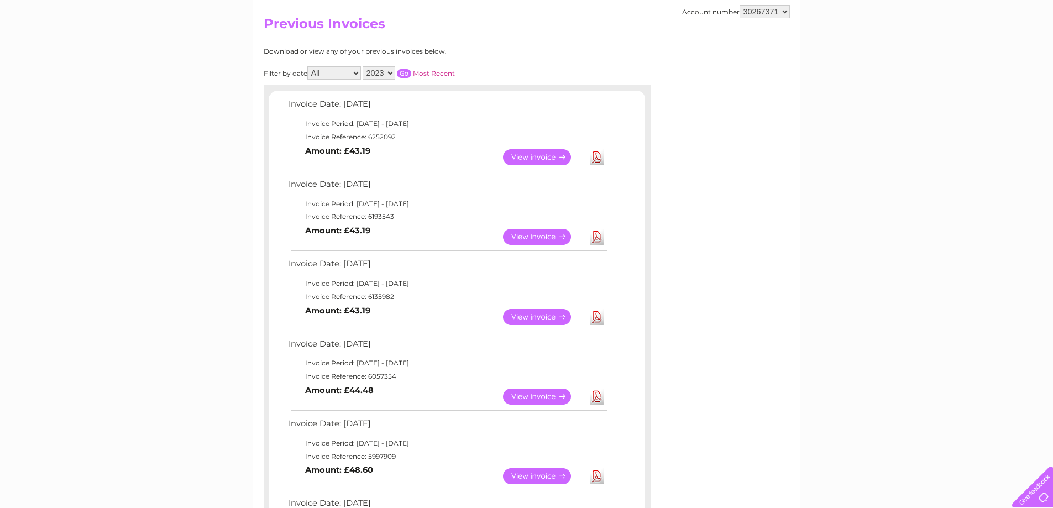
scroll to position [55, 0]
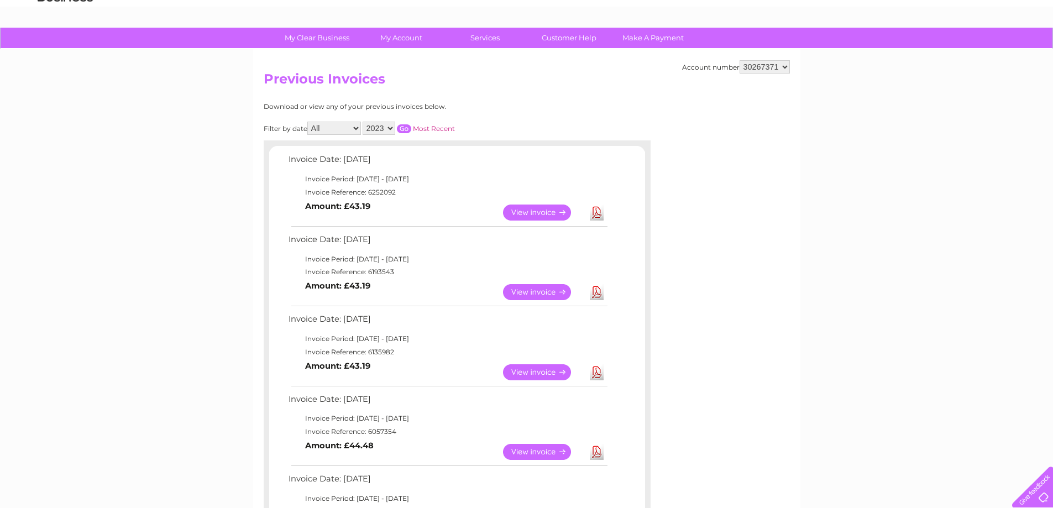
click at [546, 215] on link "View" at bounding box center [543, 213] width 81 height 16
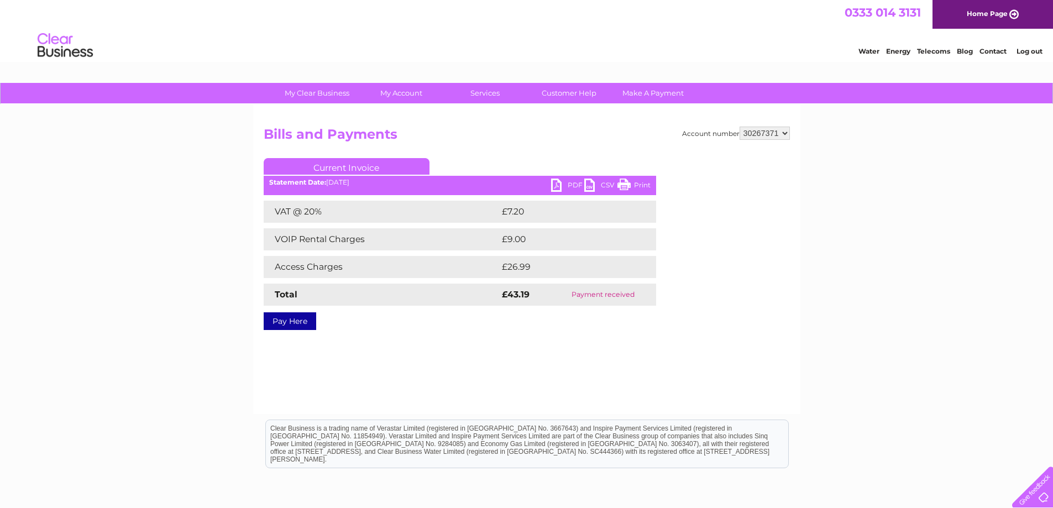
click at [627, 185] on link "Print" at bounding box center [634, 187] width 33 height 16
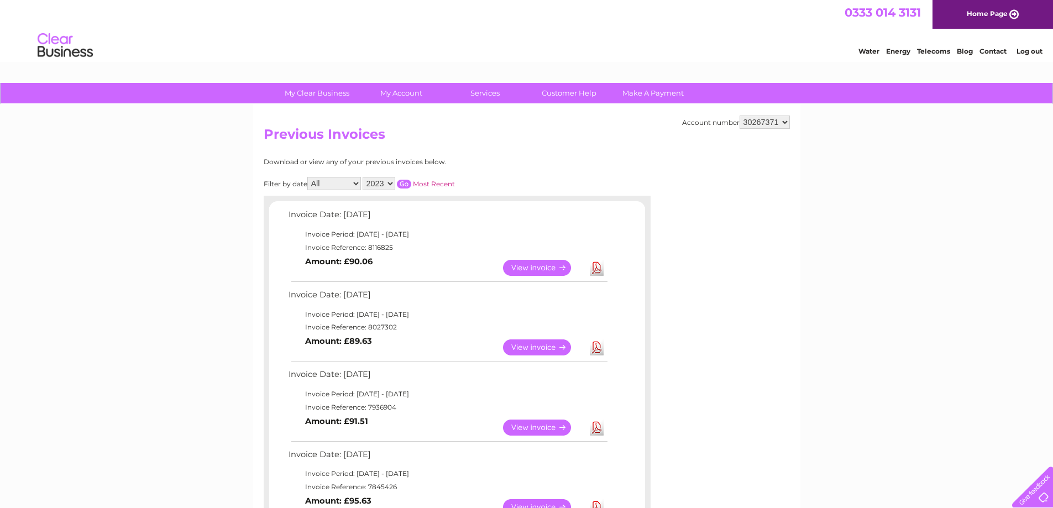
click at [390, 184] on select "2025 2024 2023" at bounding box center [379, 183] width 33 height 13
click at [364, 177] on select "2025 2024 2023" at bounding box center [379, 183] width 33 height 13
click at [408, 185] on input "button" at bounding box center [404, 184] width 14 height 9
click at [390, 183] on select "2025 2024 2023" at bounding box center [379, 183] width 33 height 13
click at [364, 177] on select "2025 2024 2023" at bounding box center [379, 183] width 33 height 13
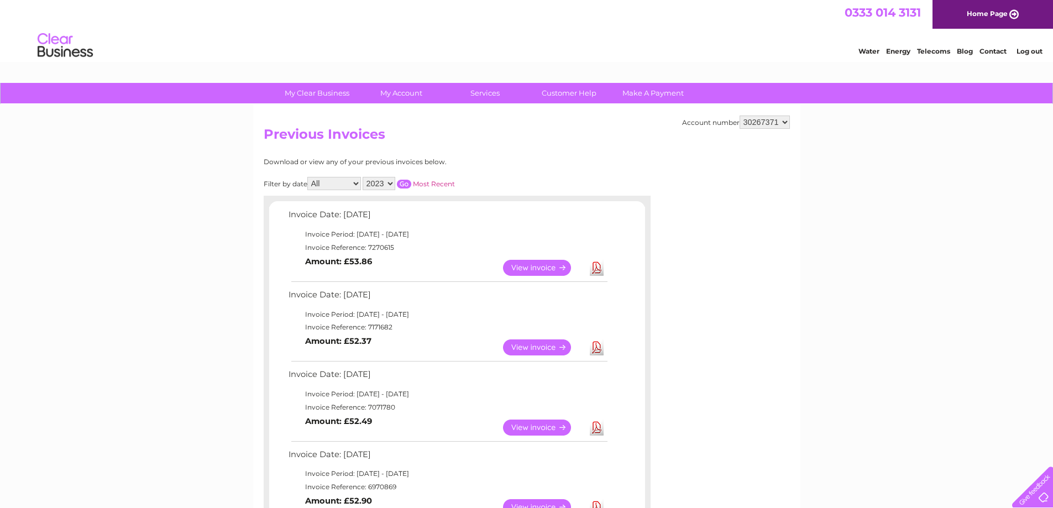
click at [407, 184] on input "button" at bounding box center [404, 184] width 14 height 9
click at [392, 186] on select "2025 2024 2023" at bounding box center [379, 183] width 33 height 13
select select "2024"
click at [364, 177] on select "2025 2024 2023" at bounding box center [379, 183] width 33 height 13
click at [408, 181] on input "button" at bounding box center [404, 184] width 14 height 9
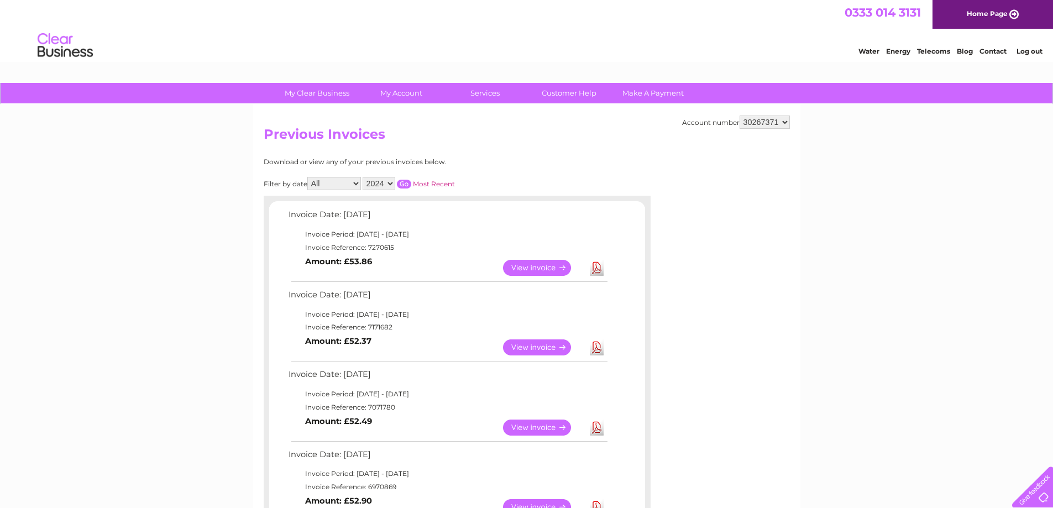
click at [403, 182] on input "button" at bounding box center [404, 184] width 14 height 9
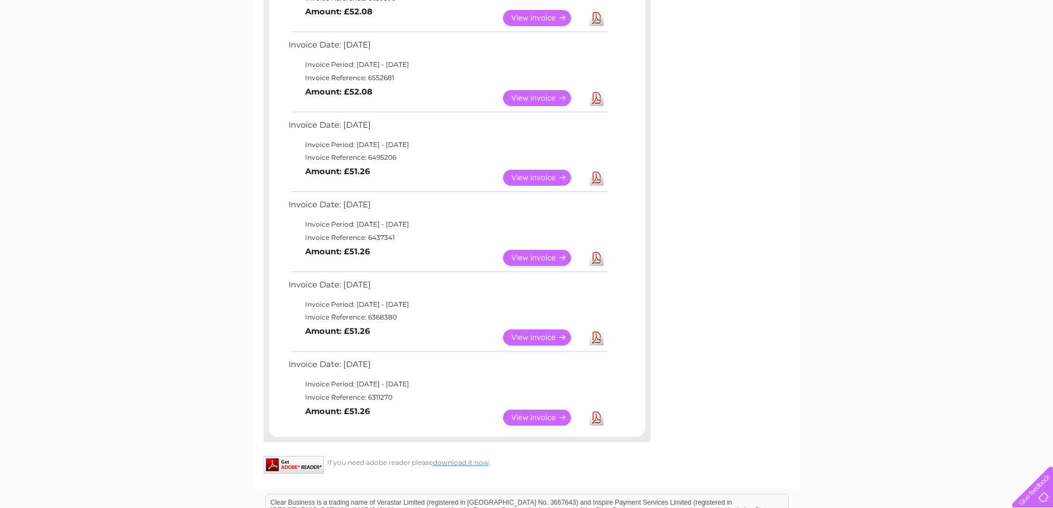
scroll to position [732, 0]
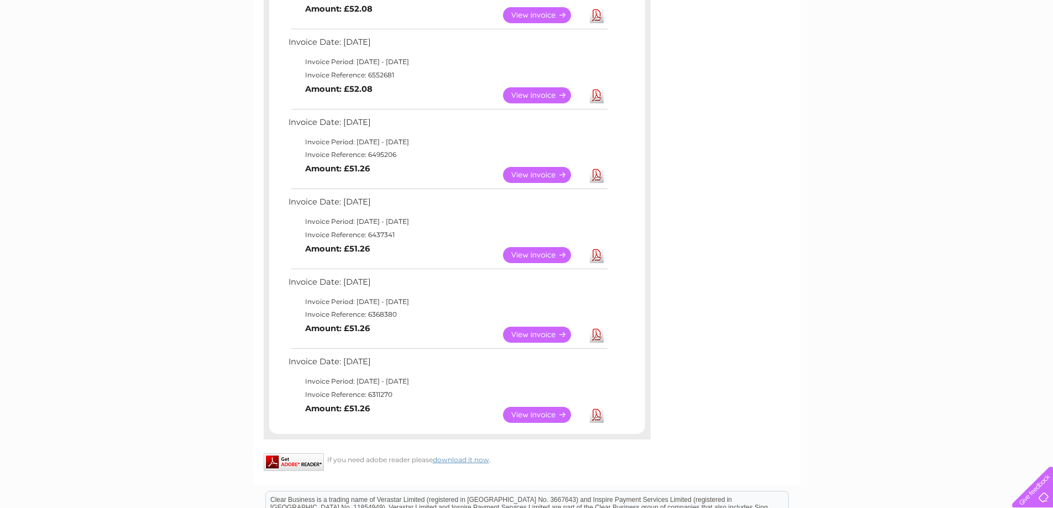
click at [526, 415] on link "View" at bounding box center [543, 415] width 81 height 16
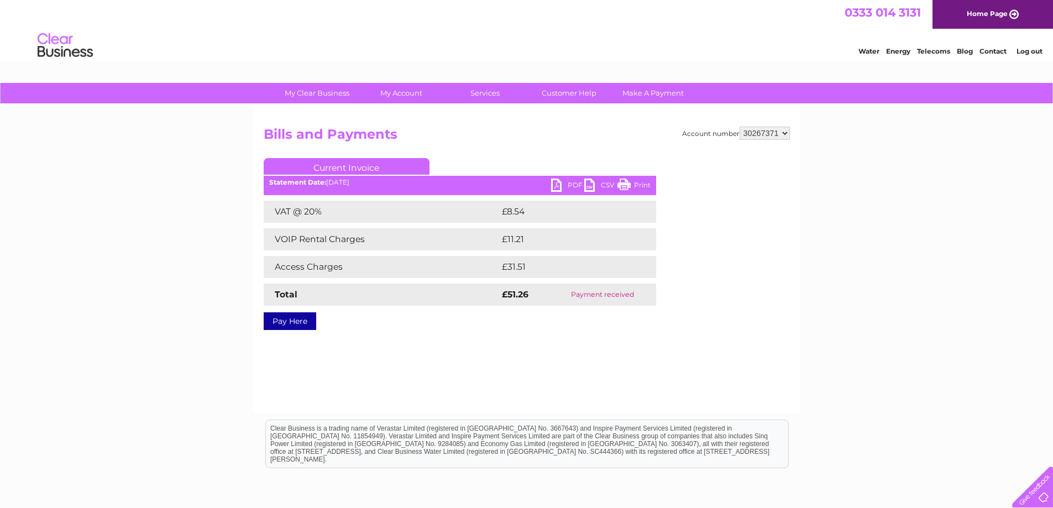
drag, startPoint x: 635, startPoint y: 184, endPoint x: 811, endPoint y: 19, distance: 241.4
click at [635, 184] on link "Print" at bounding box center [634, 187] width 33 height 16
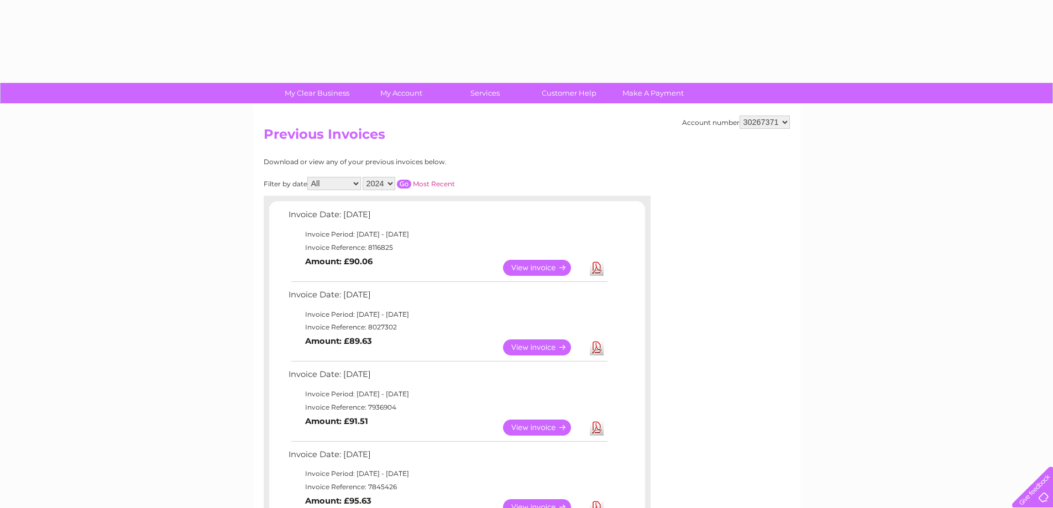
select select "2024"
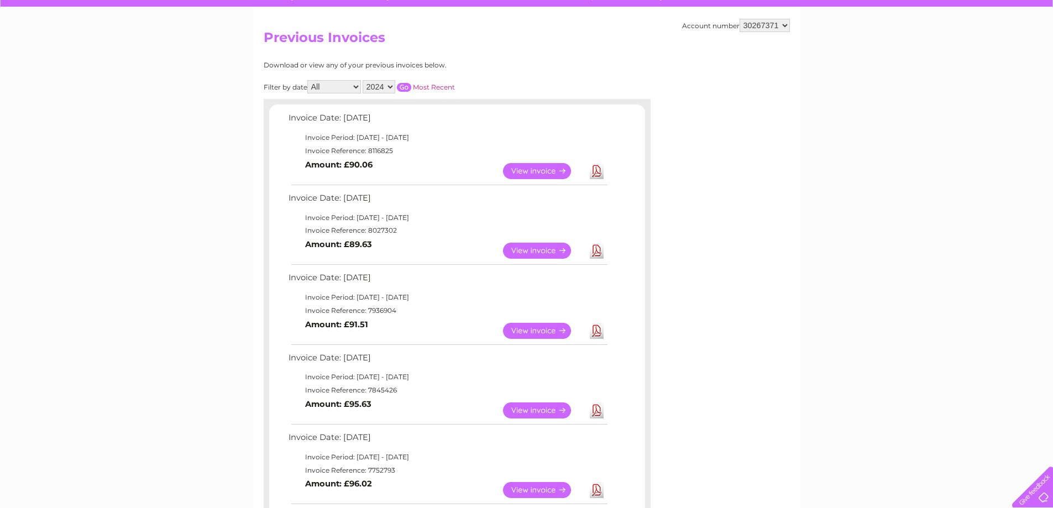
scroll to position [59, 0]
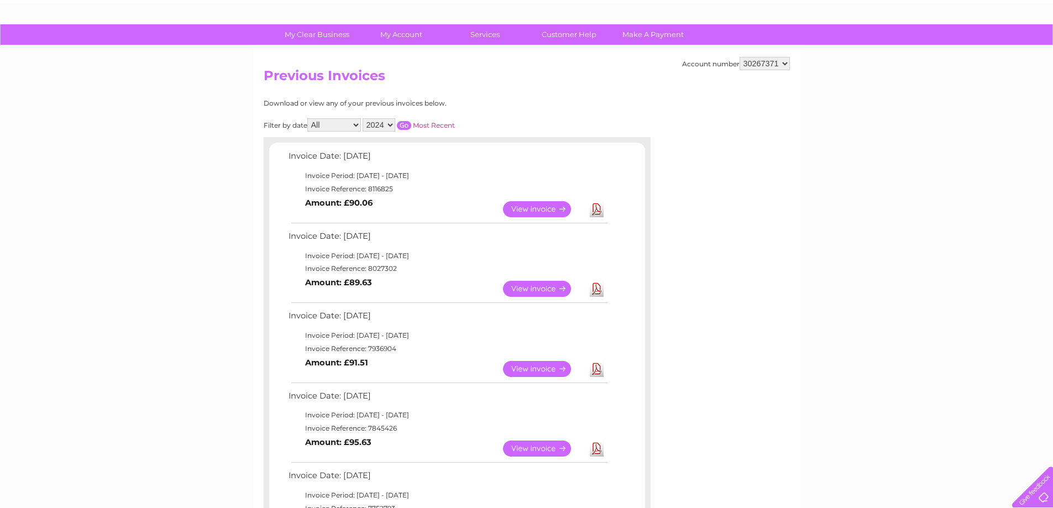
click at [406, 124] on input "button" at bounding box center [404, 125] width 14 height 9
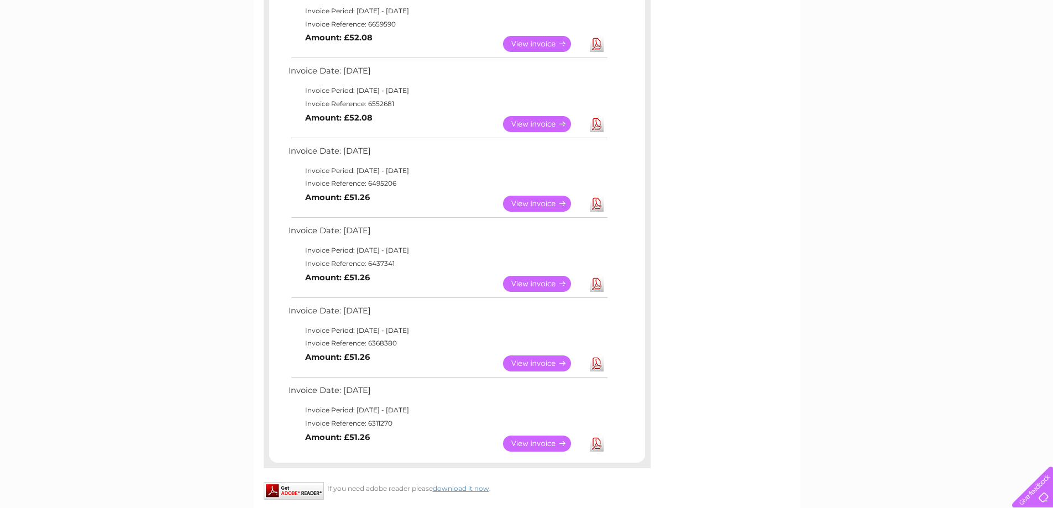
scroll to position [722, 0]
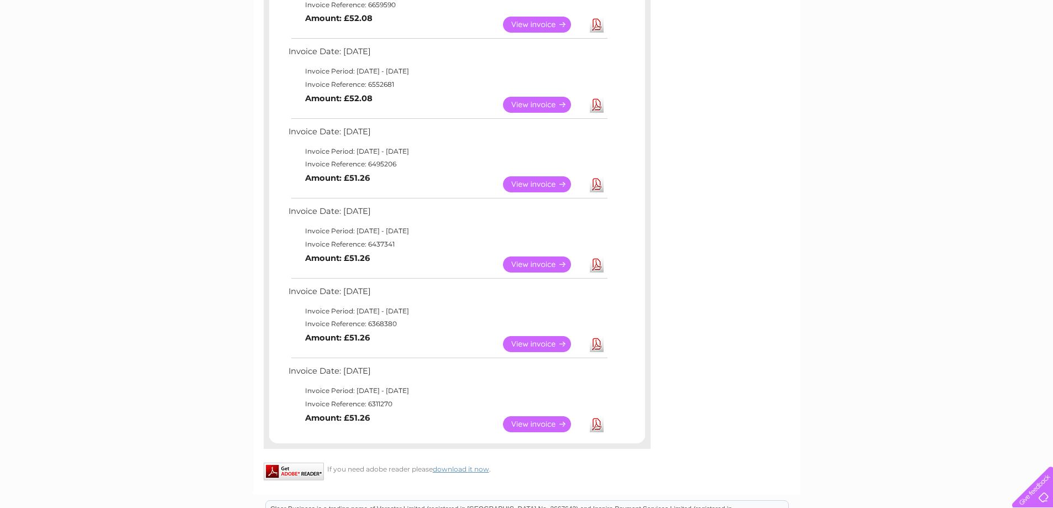
click at [549, 345] on link "View" at bounding box center [543, 344] width 81 height 16
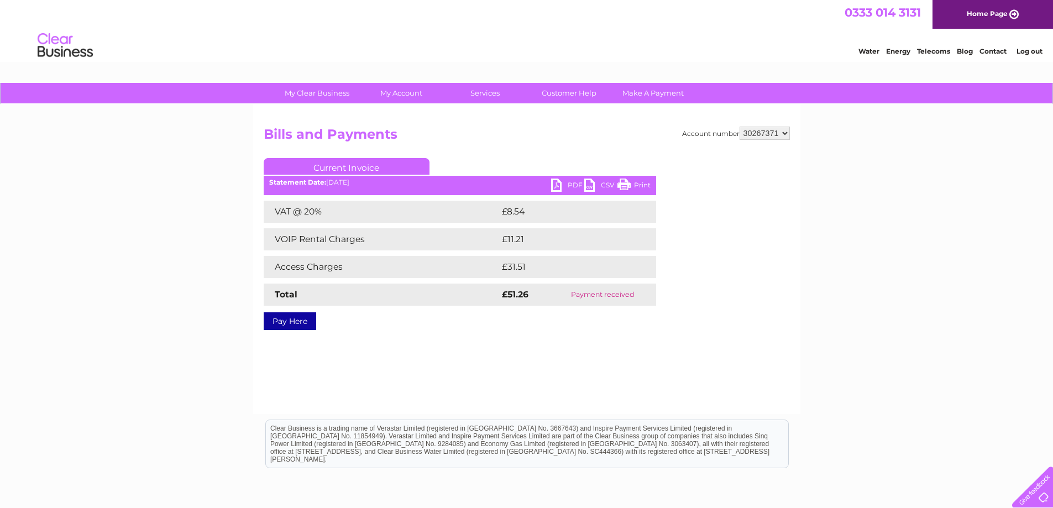
click at [634, 185] on link "Print" at bounding box center [634, 187] width 33 height 16
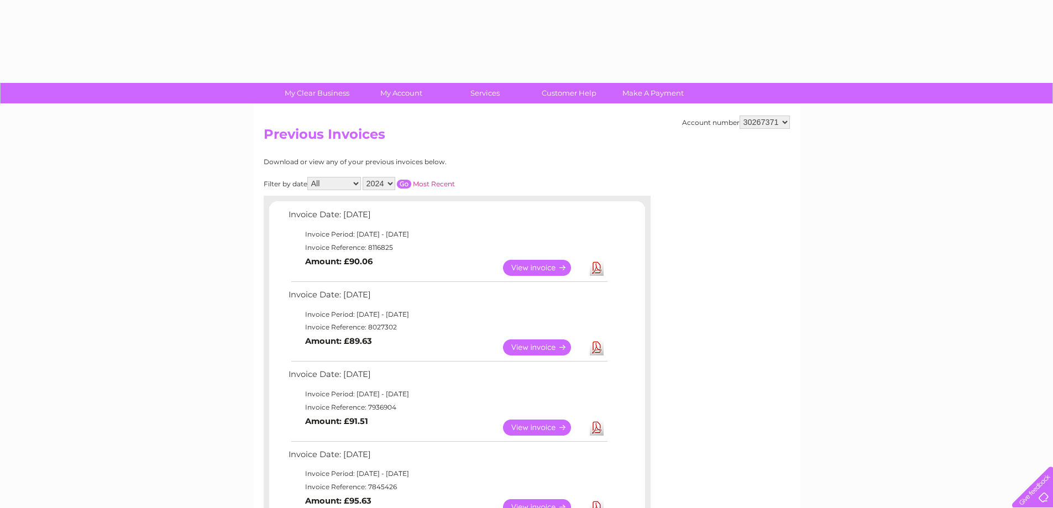
select select "2024"
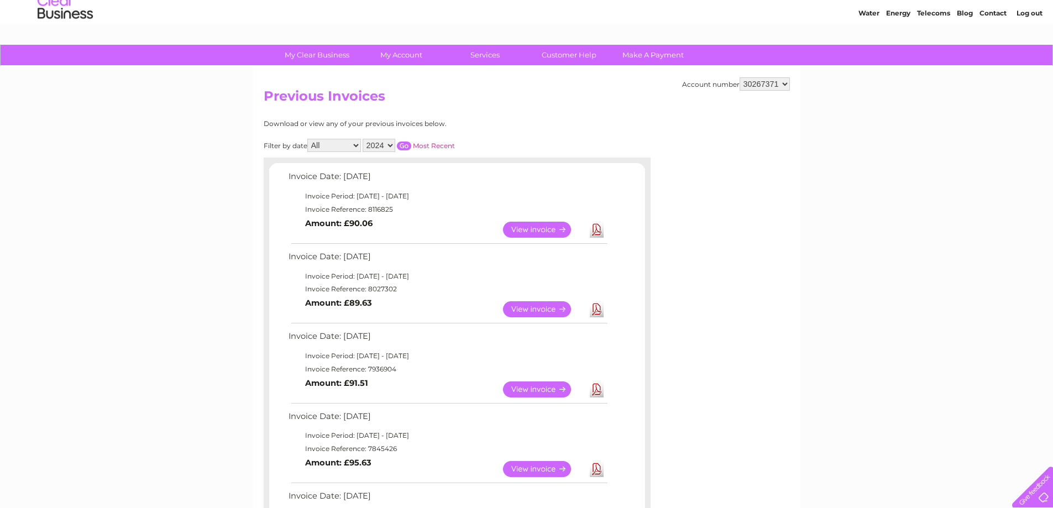
scroll to position [3, 0]
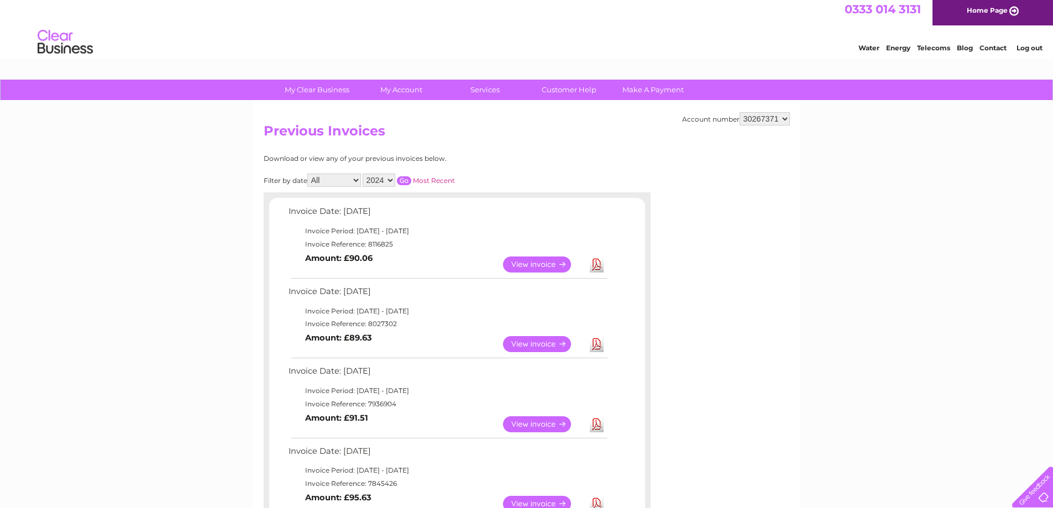
click at [409, 180] on input "button" at bounding box center [404, 180] width 14 height 9
click at [390, 184] on select "2025 2024 2023" at bounding box center [379, 180] width 33 height 13
click at [364, 174] on select "2025 2024 2023" at bounding box center [379, 180] width 33 height 13
click at [407, 180] on input "button" at bounding box center [404, 180] width 14 height 9
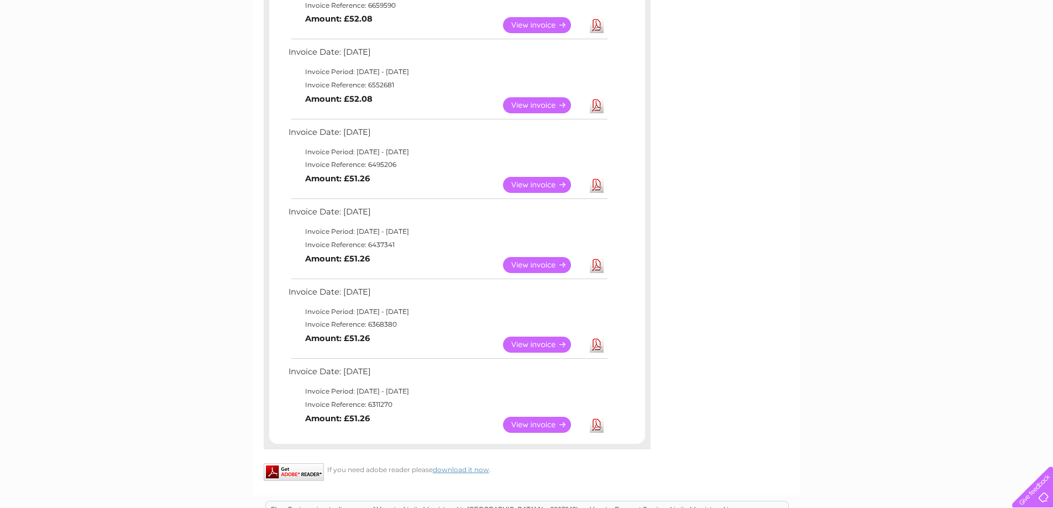
scroll to position [722, 0]
click at [539, 266] on link "View" at bounding box center [543, 265] width 81 height 16
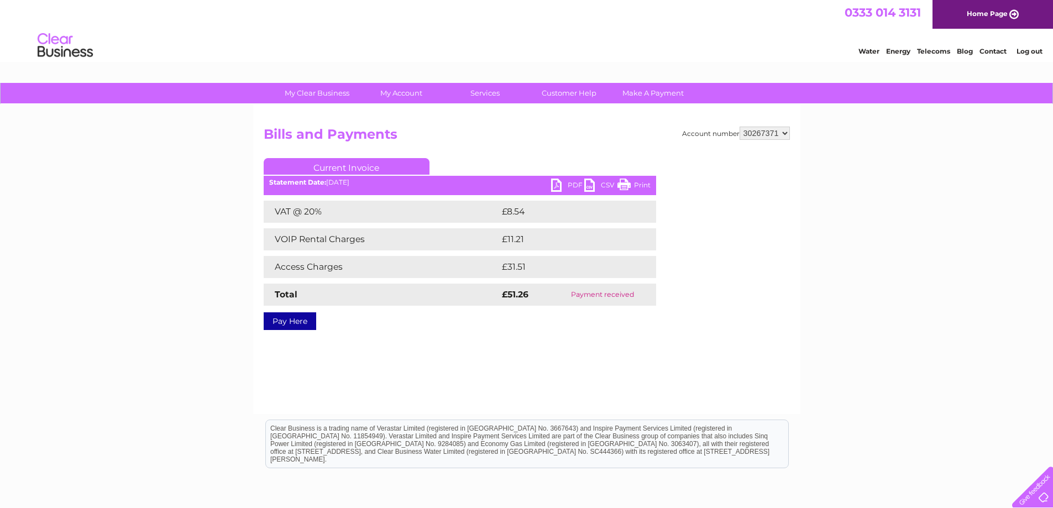
click at [629, 181] on link "Print" at bounding box center [634, 187] width 33 height 16
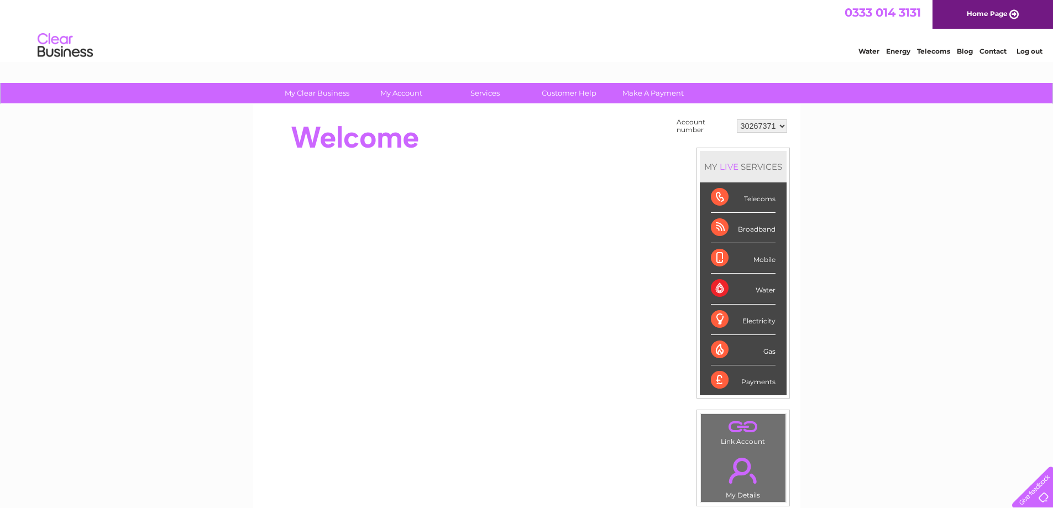
click at [758, 227] on div "Broadband" at bounding box center [743, 228] width 65 height 30
click at [745, 229] on div "Broadband" at bounding box center [743, 228] width 65 height 30
click at [716, 227] on div "Broadband" at bounding box center [743, 228] width 65 height 30
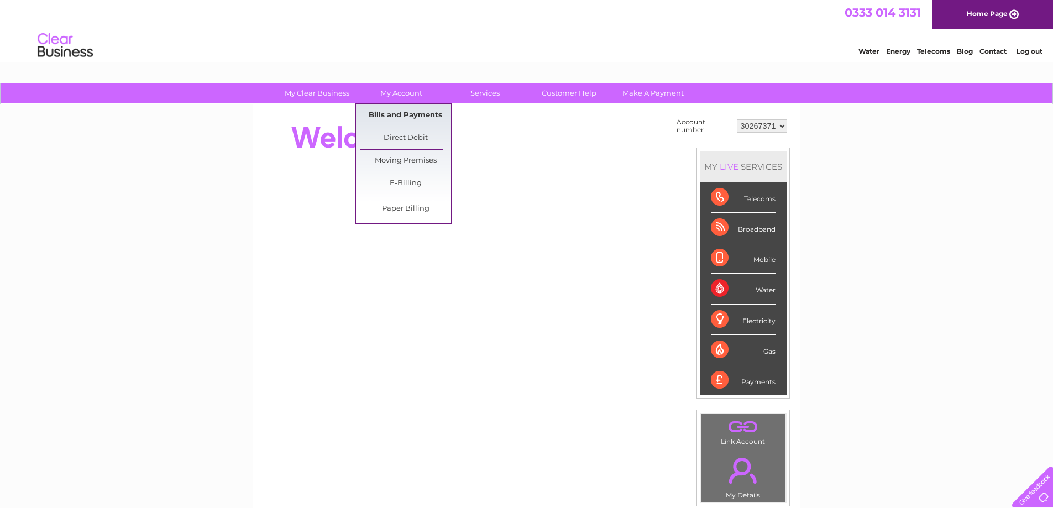
click at [407, 110] on link "Bills and Payments" at bounding box center [405, 116] width 91 height 22
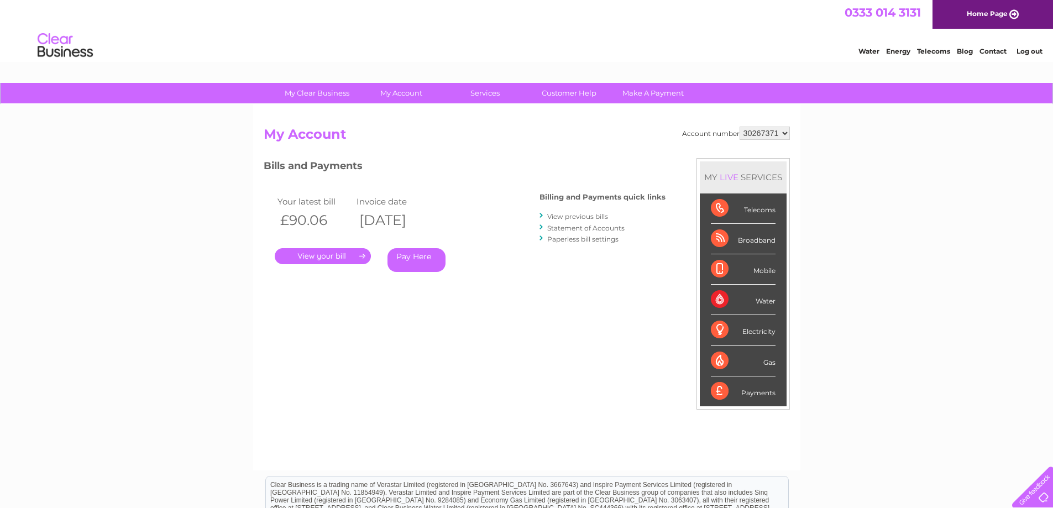
click at [724, 209] on div "Telecoms" at bounding box center [743, 209] width 65 height 30
click at [768, 212] on div "Telecoms" at bounding box center [743, 209] width 65 height 30
click at [580, 217] on link "View previous bills" at bounding box center [577, 216] width 61 height 8
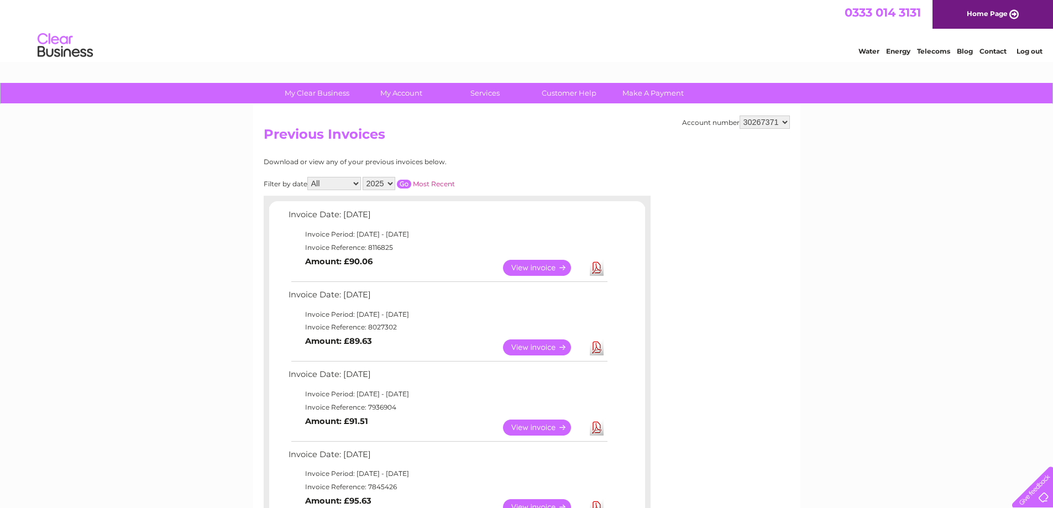
click at [391, 186] on select "2025 2024 2023" at bounding box center [379, 183] width 33 height 13
select select "2024"
click at [364, 177] on select "2025 2024 2023" at bounding box center [379, 183] width 33 height 13
click at [411, 183] on input "button" at bounding box center [404, 184] width 14 height 9
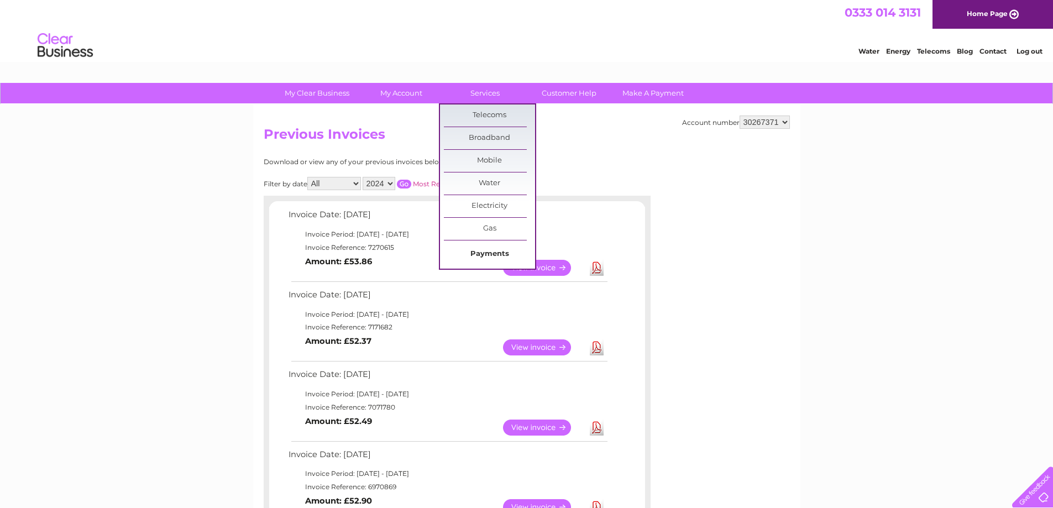
click at [492, 254] on link "Payments" at bounding box center [489, 254] width 91 height 22
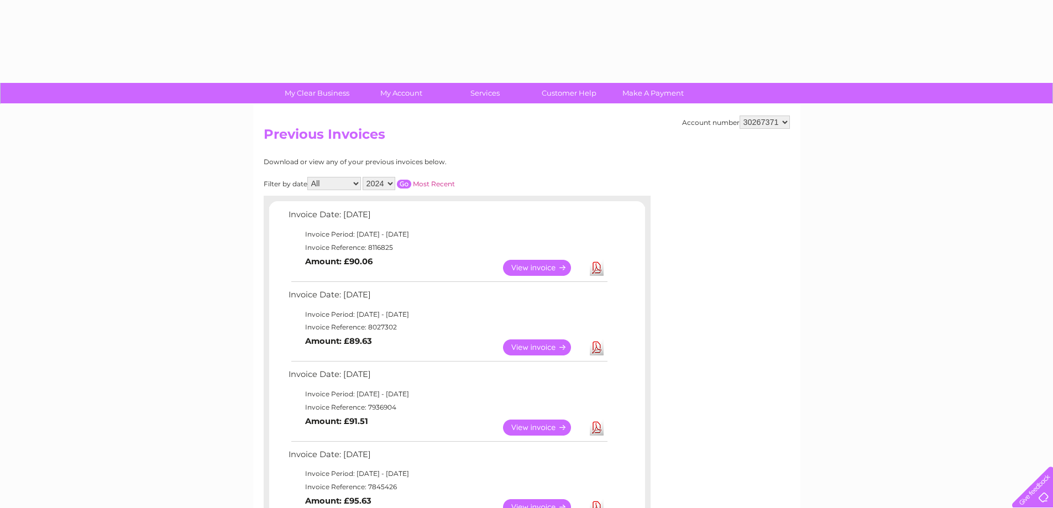
select select "2024"
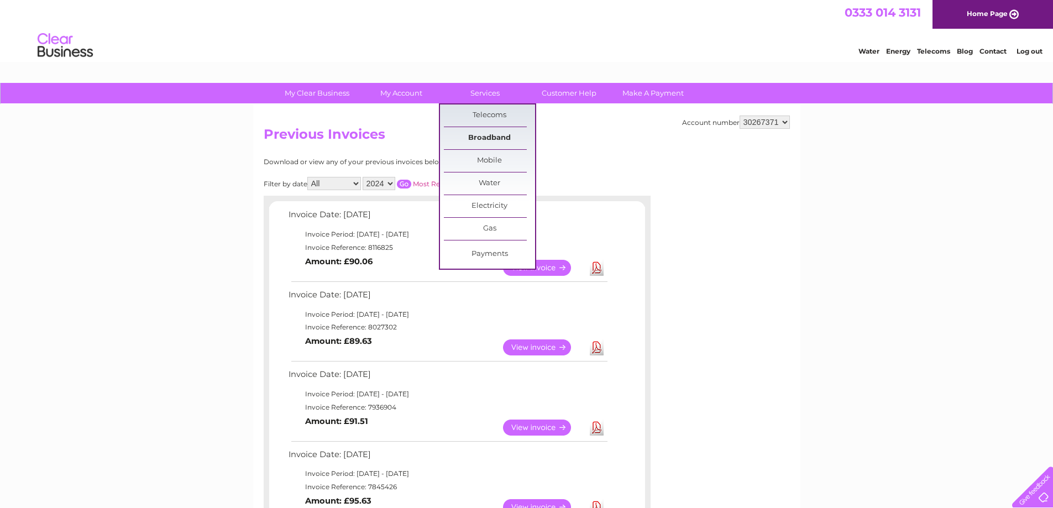
click at [498, 135] on link "Broadband" at bounding box center [489, 138] width 91 height 22
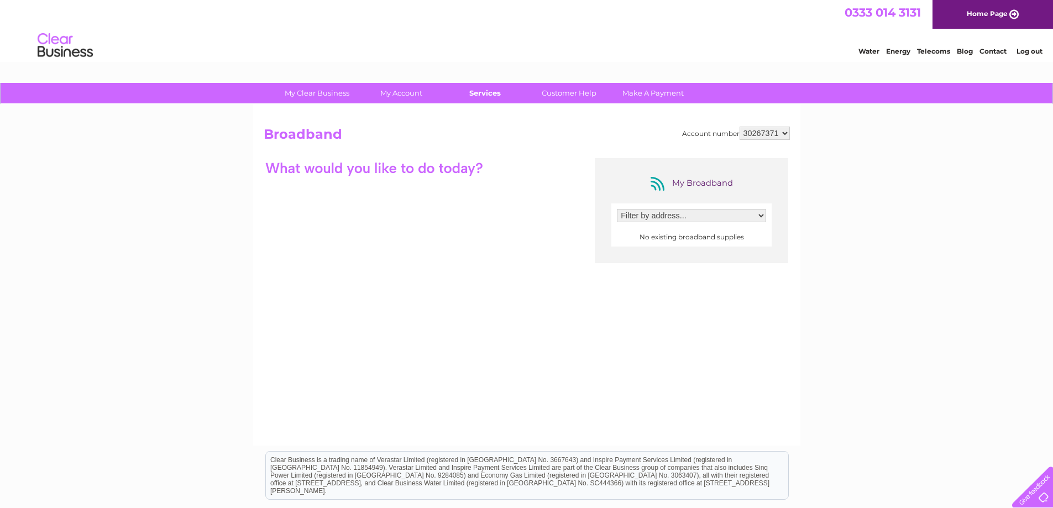
click at [493, 96] on link "Services" at bounding box center [485, 93] width 91 height 20
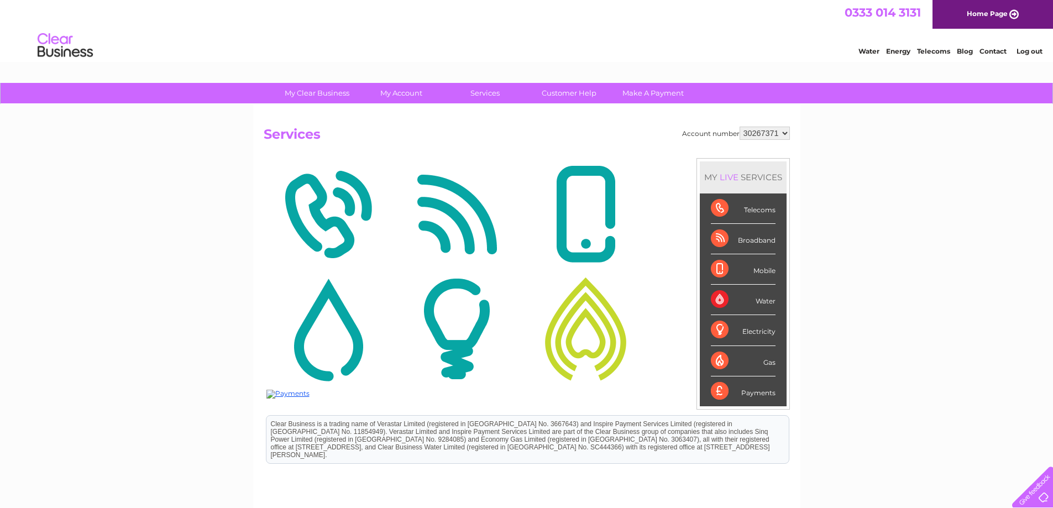
click at [753, 213] on div "Telecoms" at bounding box center [743, 209] width 65 height 30
click at [723, 209] on div "Telecoms" at bounding box center [743, 209] width 65 height 30
click at [771, 211] on div "Telecoms" at bounding box center [743, 209] width 65 height 30
click at [764, 301] on div "Water" at bounding box center [743, 300] width 65 height 30
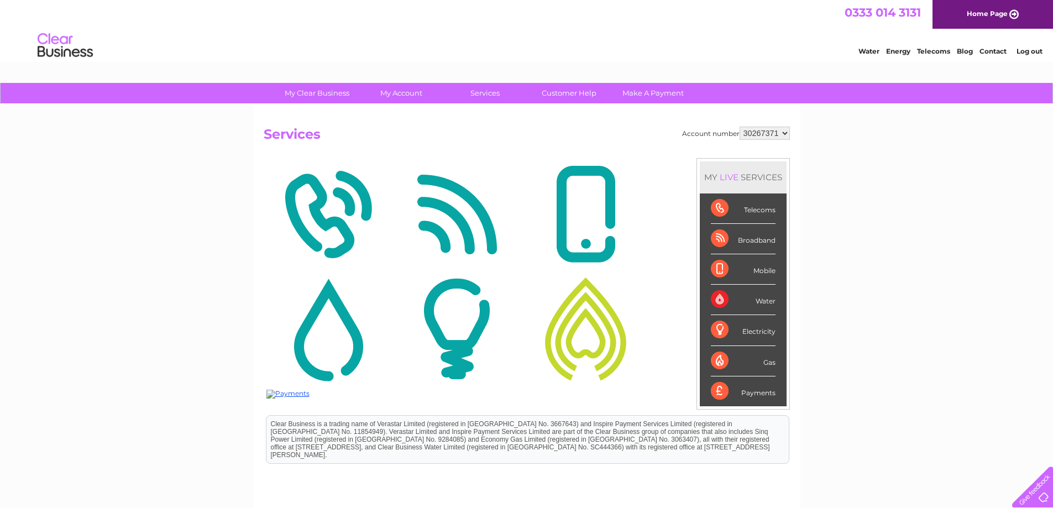
click at [721, 301] on div "Water" at bounding box center [743, 300] width 65 height 30
click at [296, 393] on img at bounding box center [288, 394] width 43 height 9
click at [938, 49] on link "Telecoms" at bounding box center [933, 51] width 33 height 8
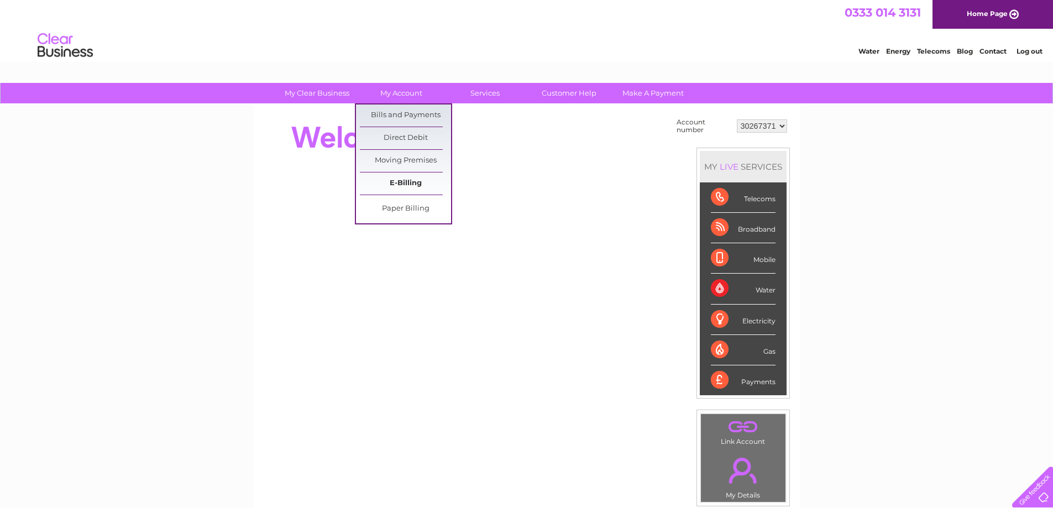
click at [413, 182] on link "E-Billing" at bounding box center [405, 184] width 91 height 22
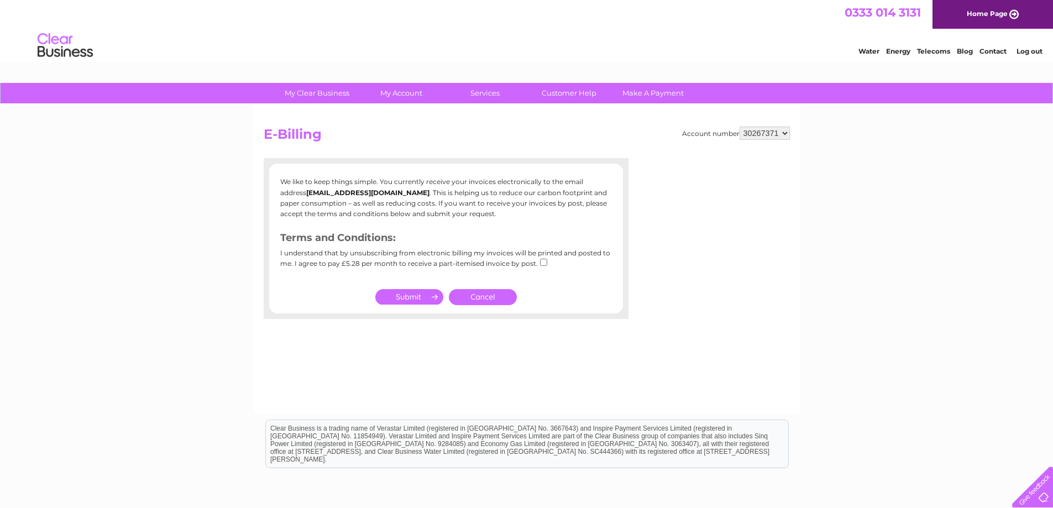
click at [760, 135] on select "30267371" at bounding box center [765, 133] width 50 height 13
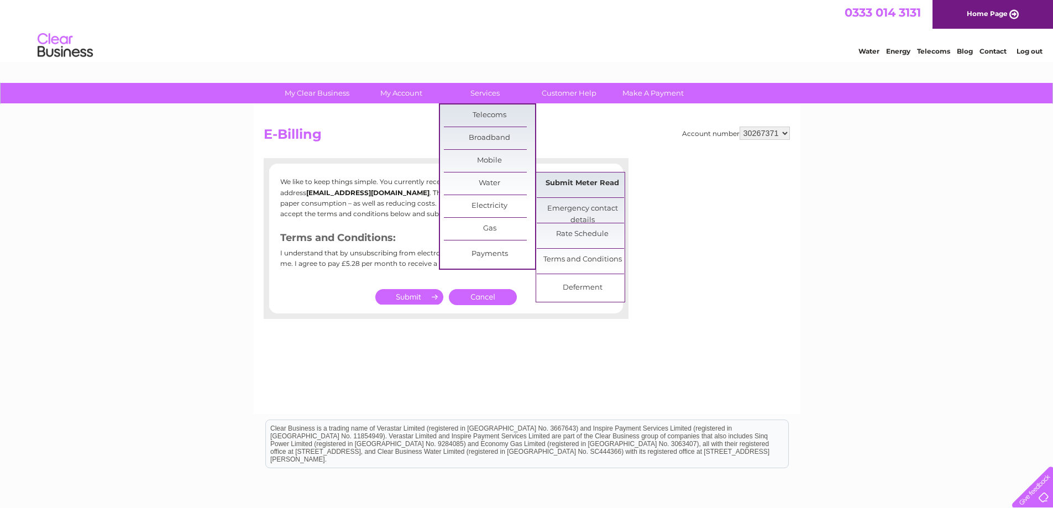
click at [576, 177] on link "Submit Meter Read" at bounding box center [582, 184] width 91 height 22
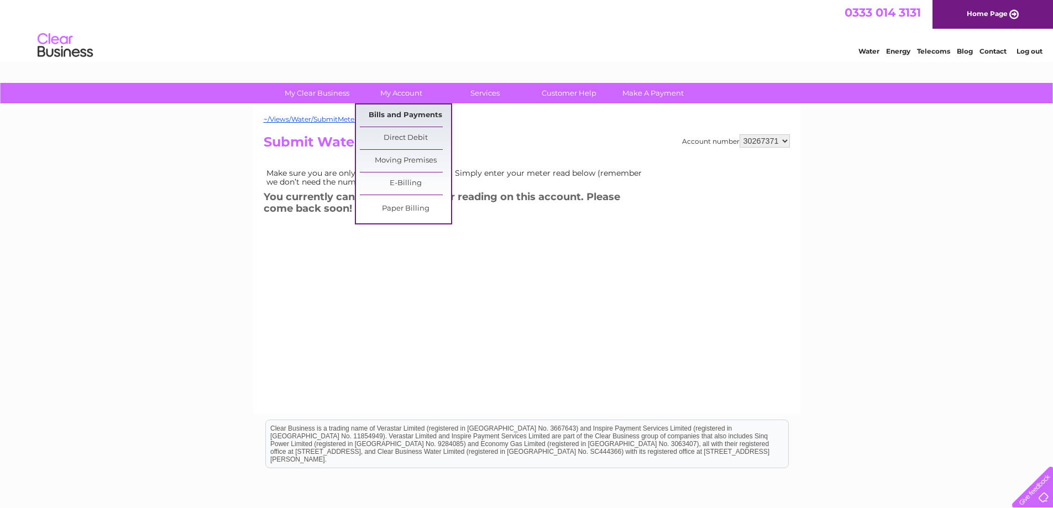
click at [395, 113] on link "Bills and Payments" at bounding box center [405, 116] width 91 height 22
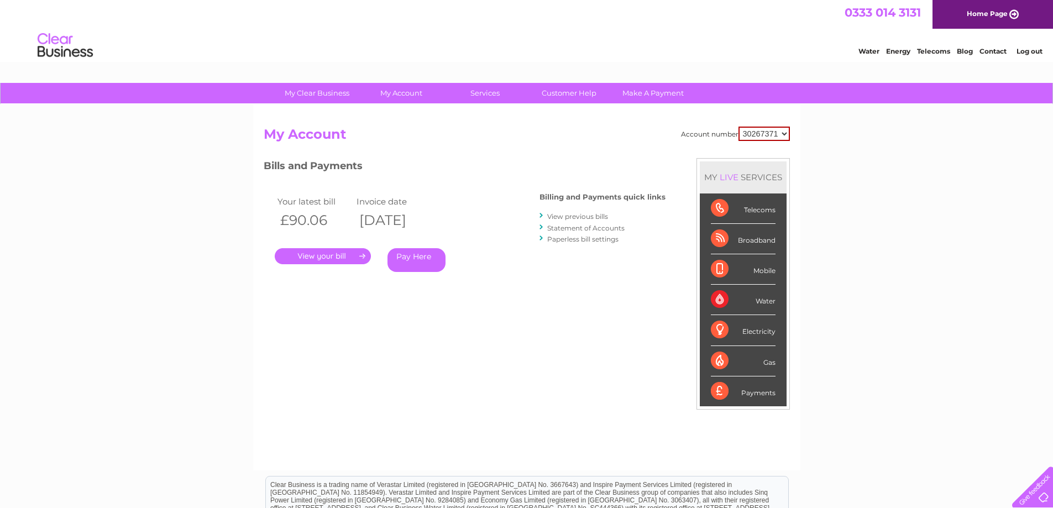
click at [598, 229] on link "Statement of Accounts" at bounding box center [585, 228] width 77 height 8
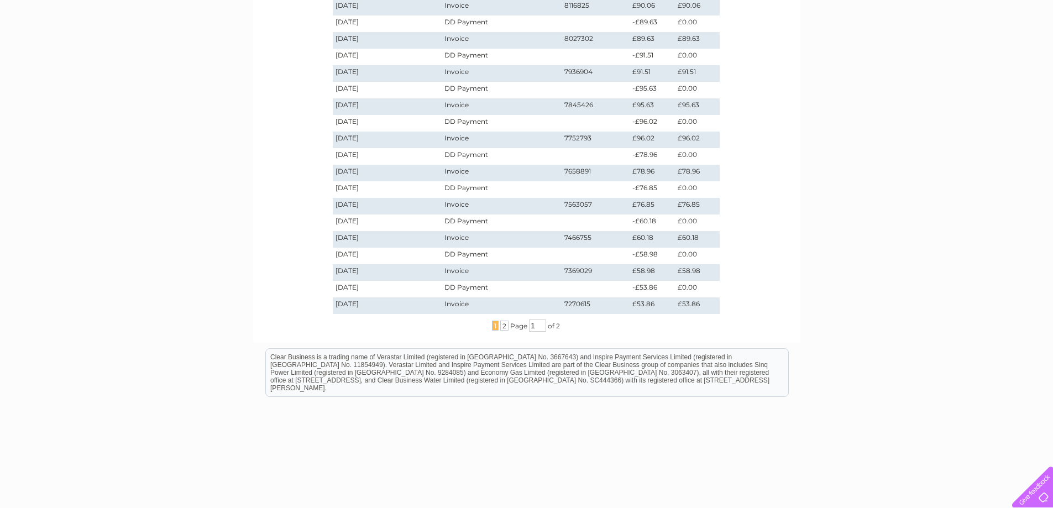
scroll to position [221, 0]
click at [503, 327] on span "2" at bounding box center [504, 325] width 8 height 10
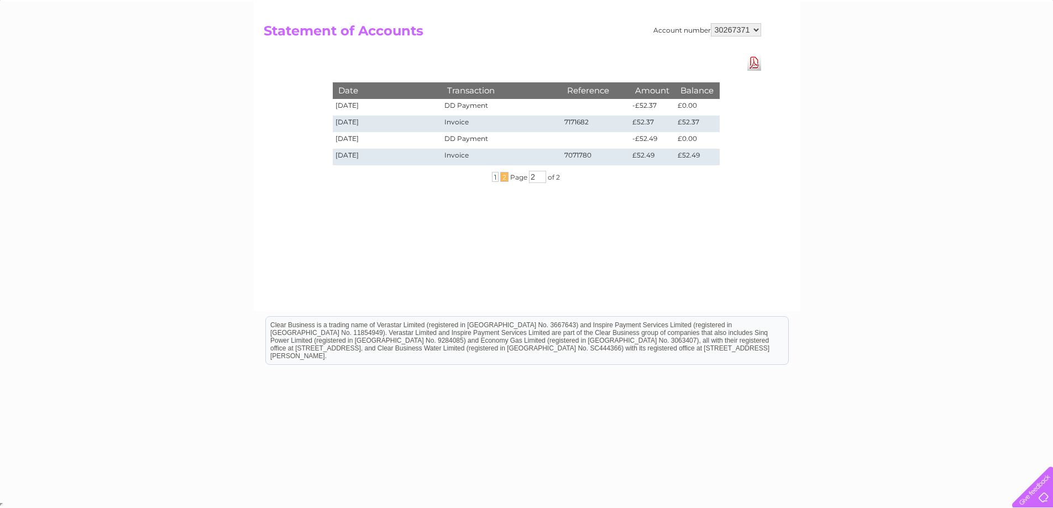
scroll to position [103, 0]
click at [494, 179] on span "1" at bounding box center [495, 177] width 7 height 10
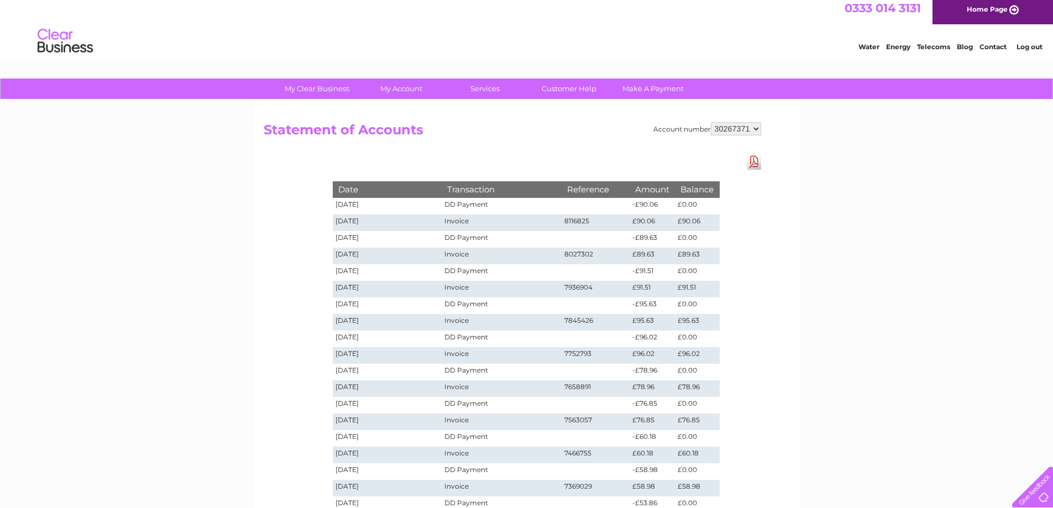
scroll to position [0, 0]
